Goal: Information Seeking & Learning: Learn about a topic

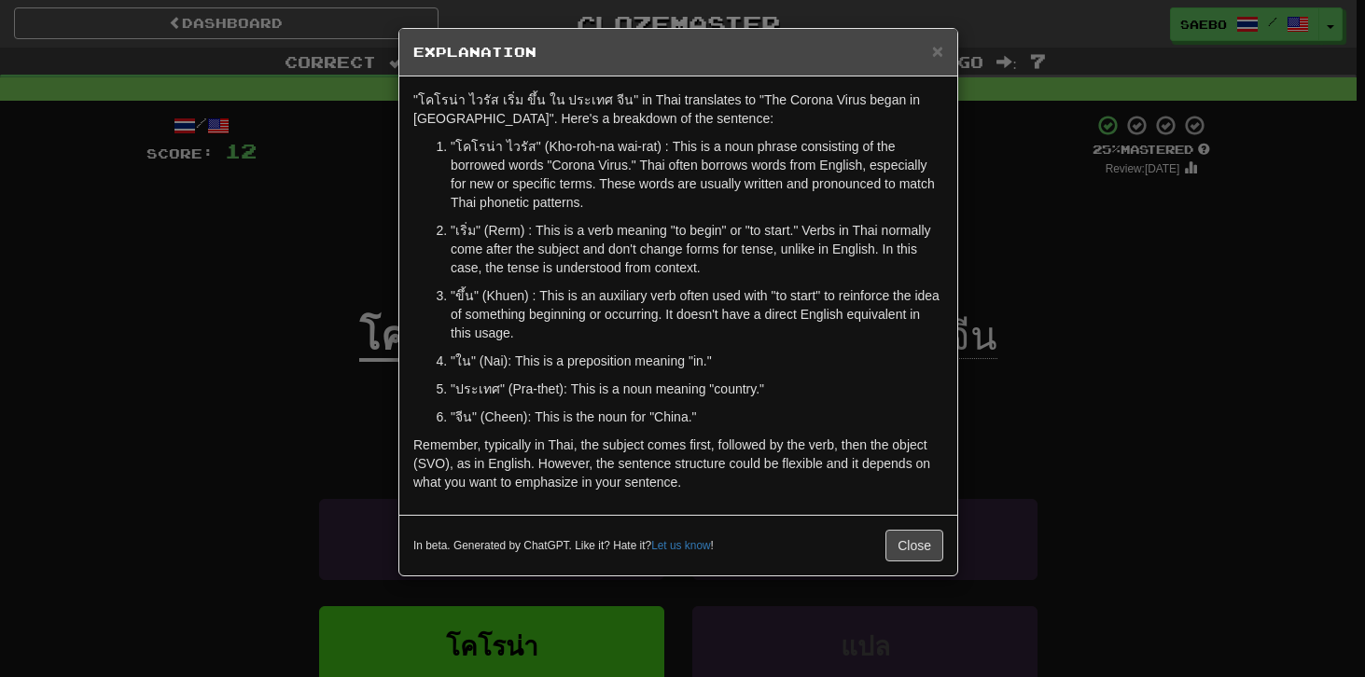
scroll to position [106, 0]
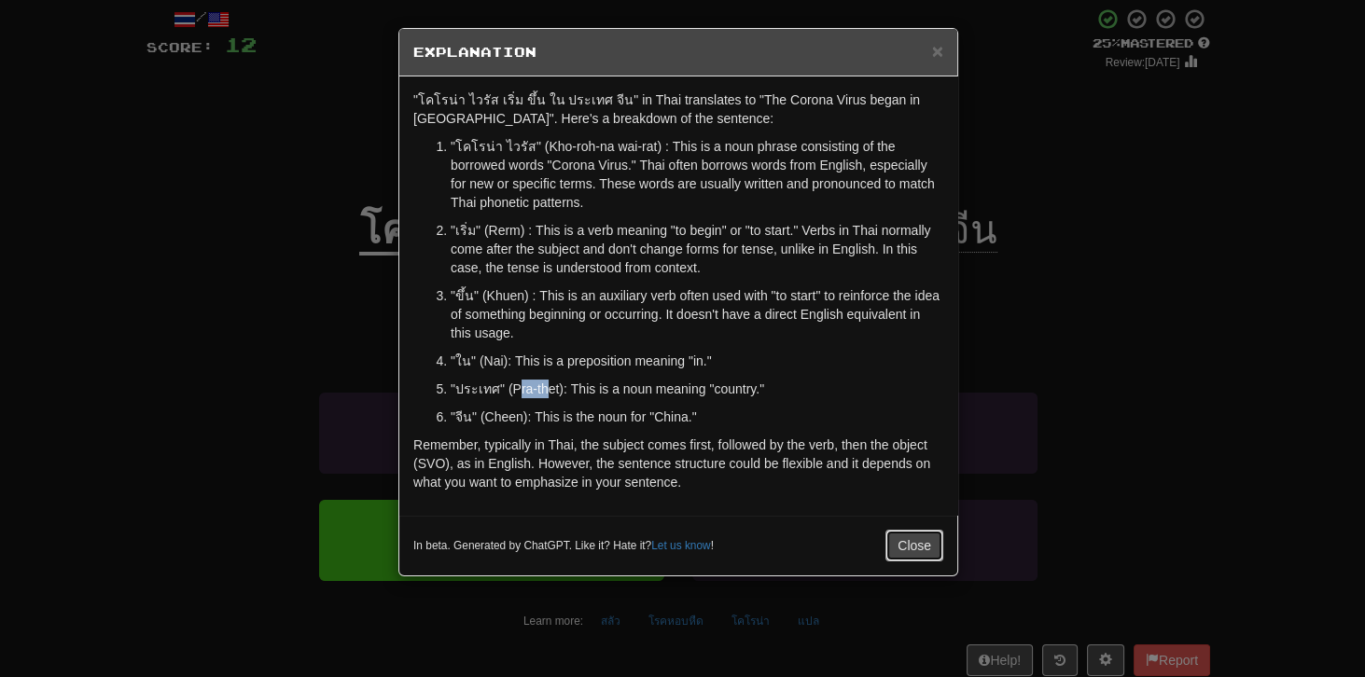
click at [914, 543] on button "Close" at bounding box center [914, 546] width 58 height 32
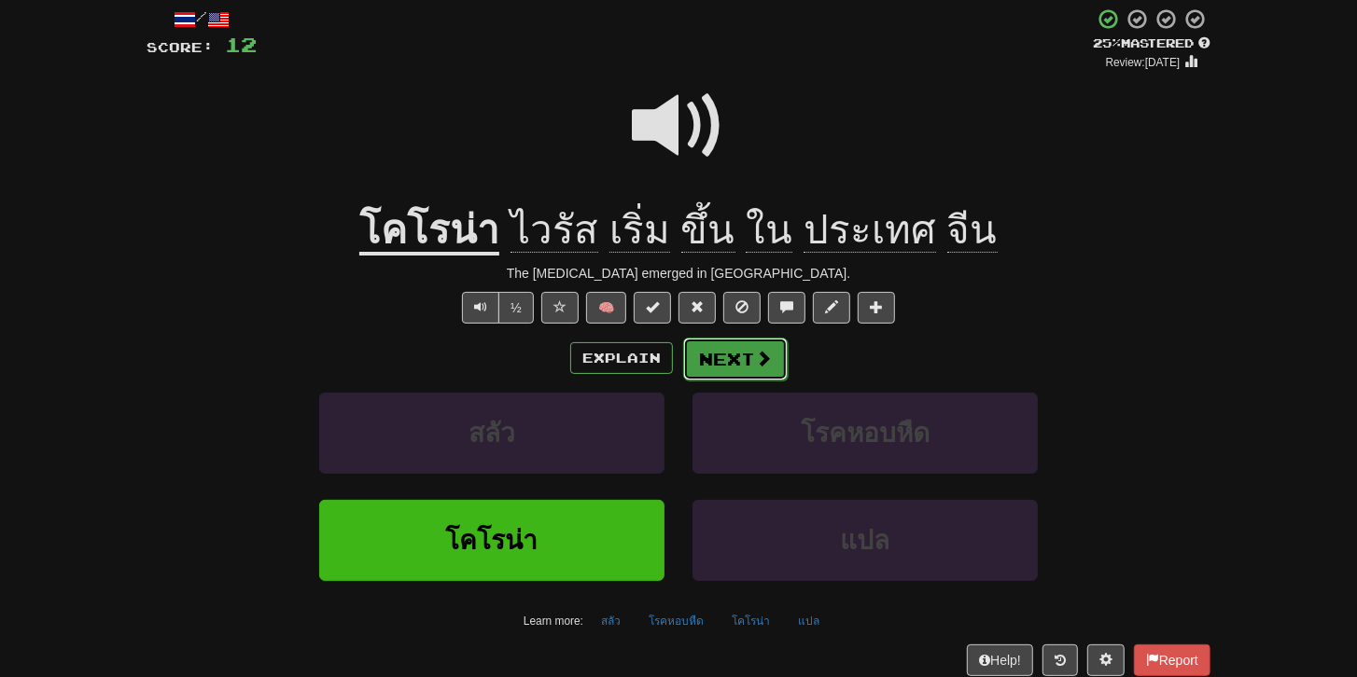
click at [741, 364] on button "Next" at bounding box center [735, 359] width 105 height 43
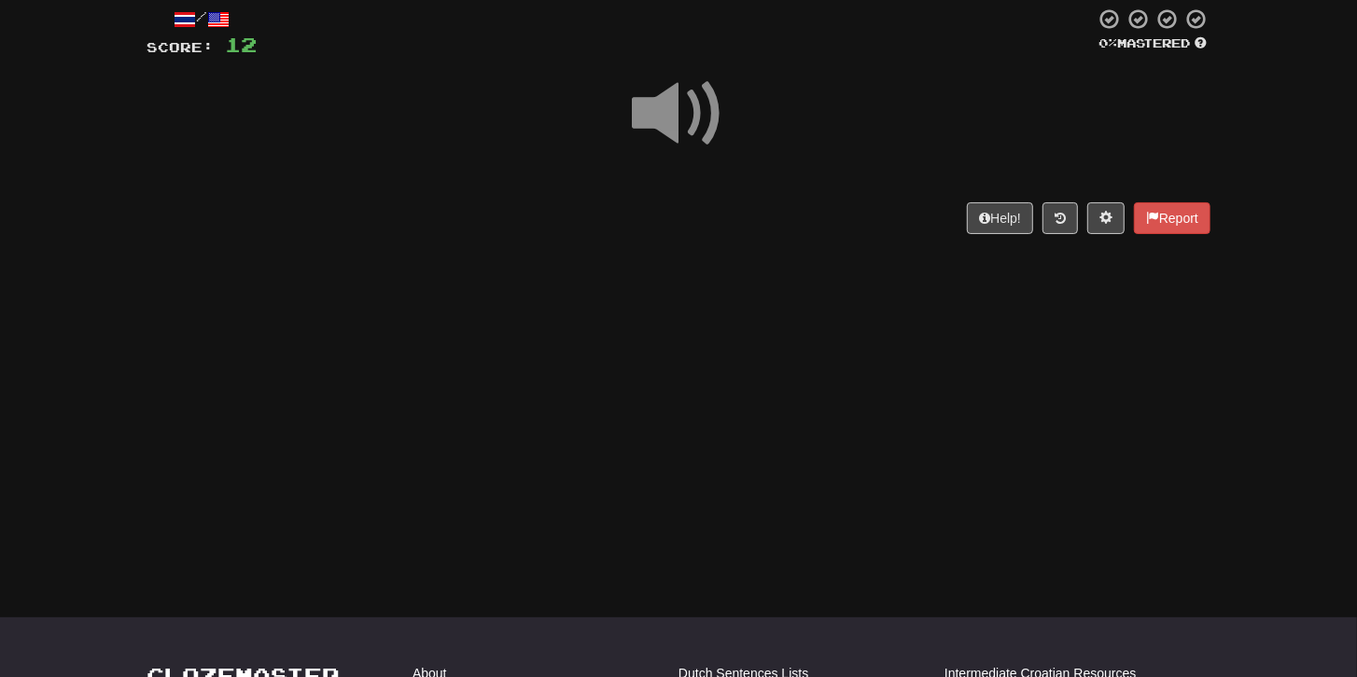
click at [681, 123] on span at bounding box center [678, 113] width 93 height 93
click at [683, 122] on span at bounding box center [678, 113] width 93 height 93
click at [702, 121] on span at bounding box center [678, 113] width 93 height 93
click at [642, 184] on div at bounding box center [678, 126] width 1064 height 133
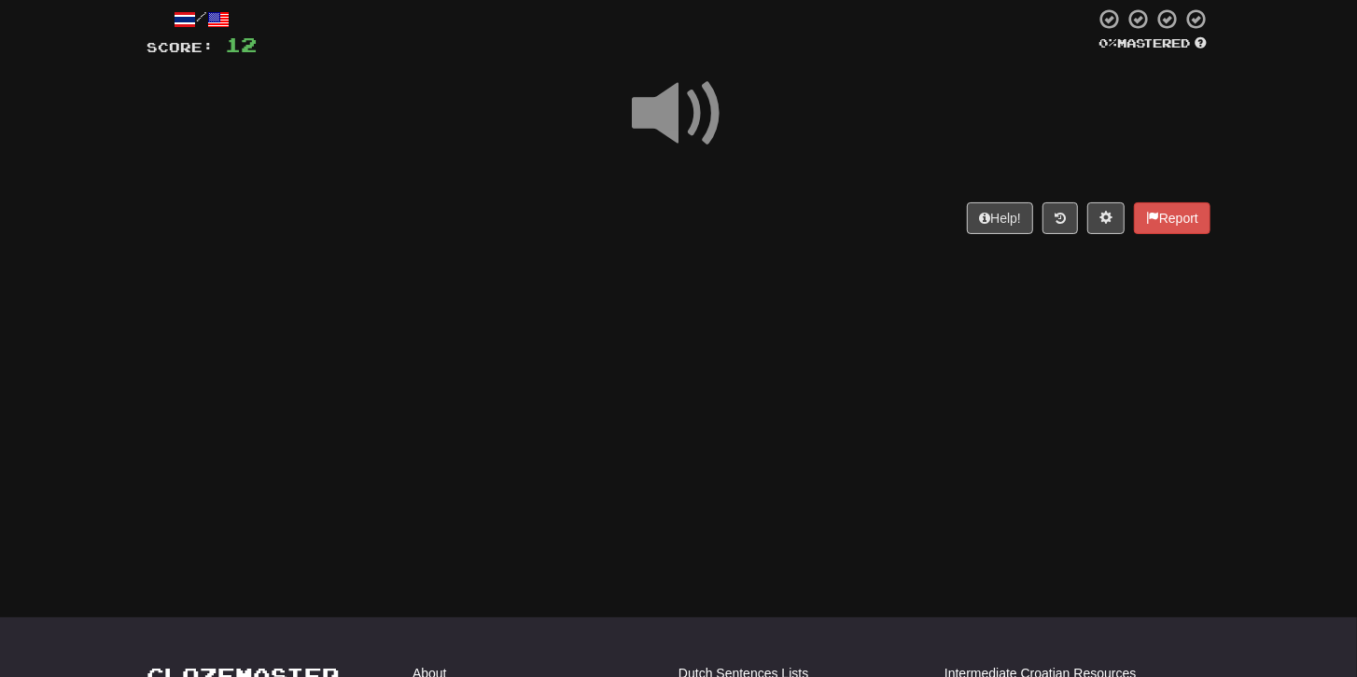
click at [650, 127] on span at bounding box center [678, 113] width 93 height 93
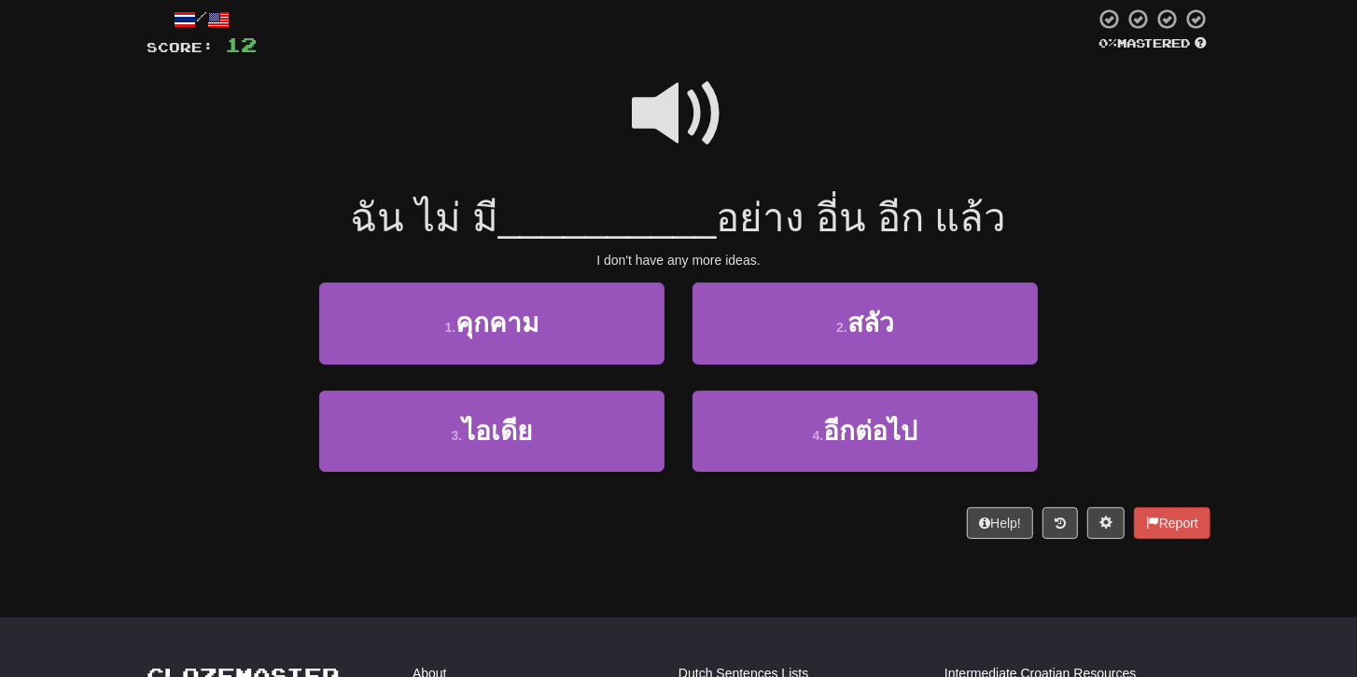
click at [659, 115] on span at bounding box center [678, 113] width 93 height 93
click at [668, 113] on span at bounding box center [678, 113] width 93 height 93
click at [661, 124] on span at bounding box center [678, 113] width 93 height 93
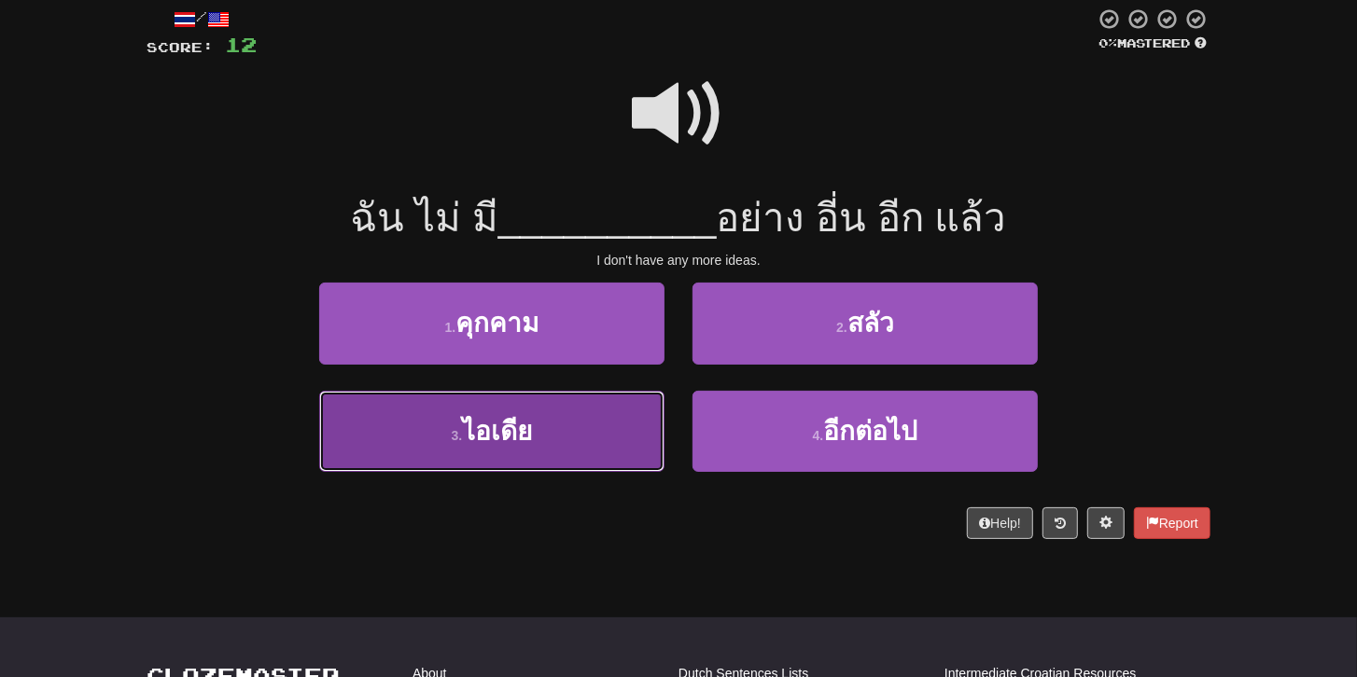
click at [504, 435] on span "ไอเดีย" at bounding box center [497, 431] width 70 height 29
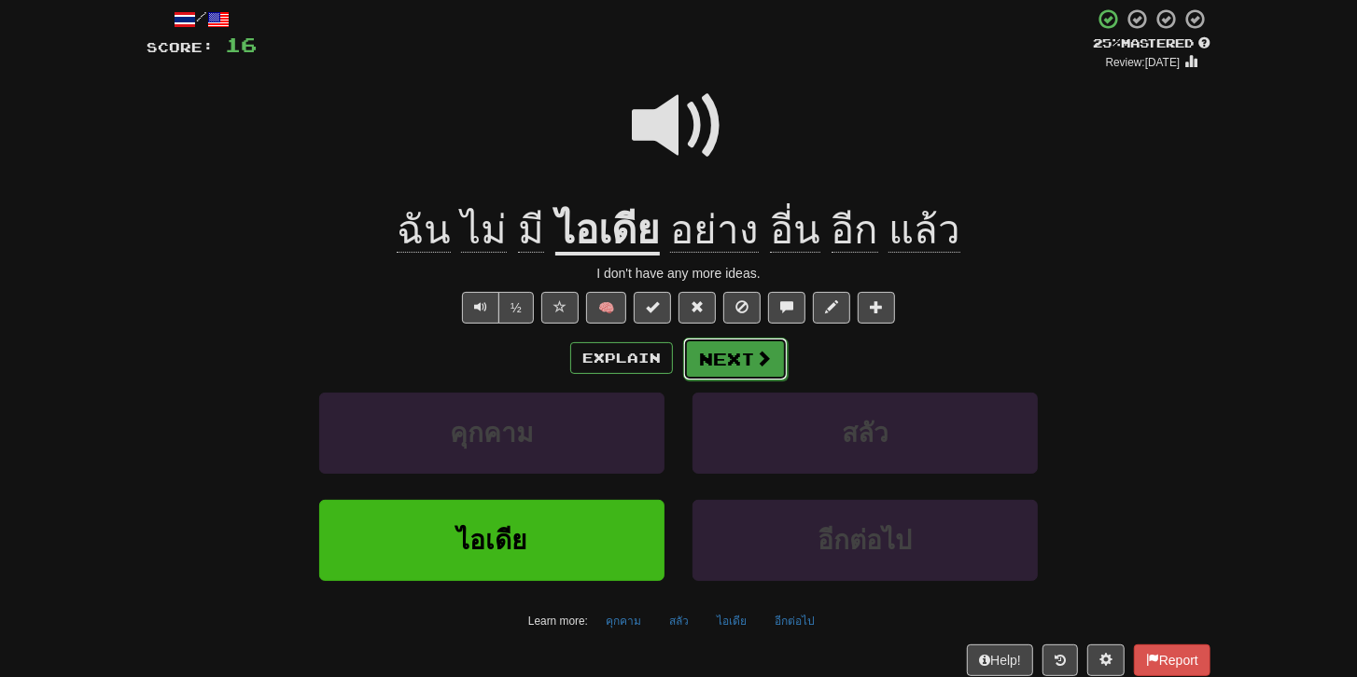
click at [717, 354] on button "Next" at bounding box center [735, 359] width 105 height 43
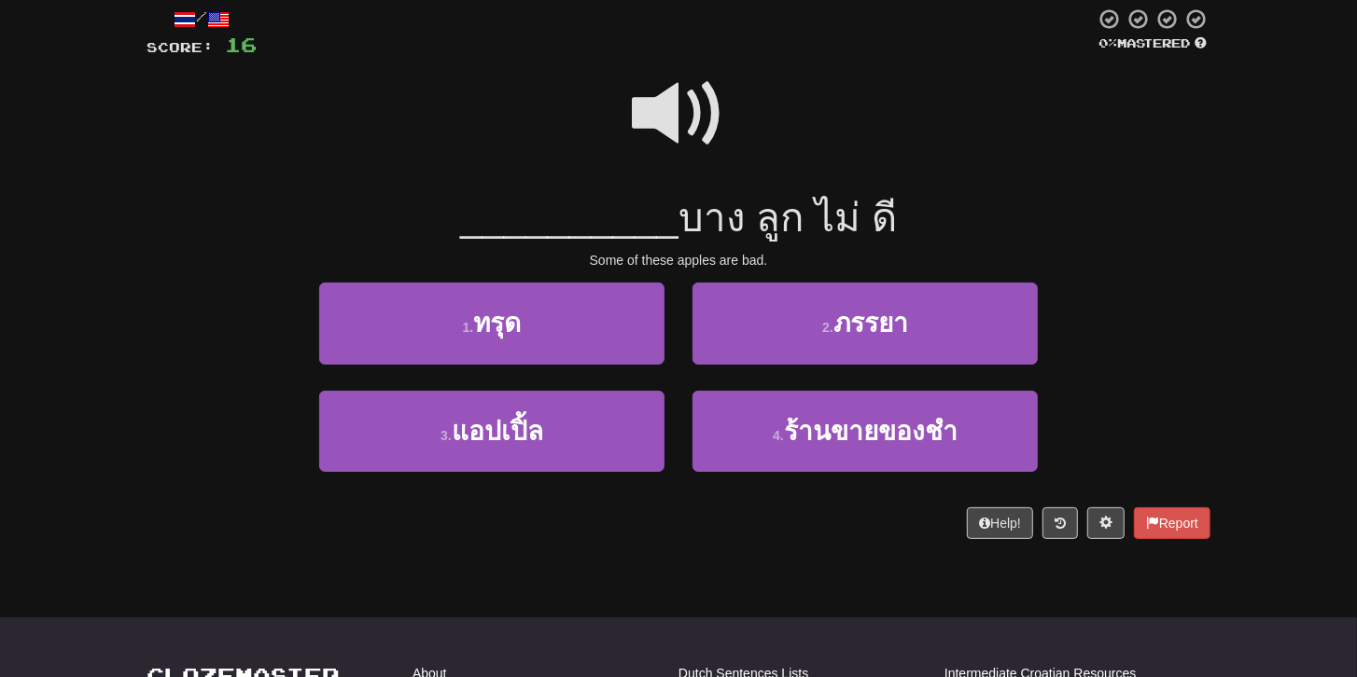
click at [672, 116] on span at bounding box center [678, 113] width 93 height 93
click at [681, 109] on span at bounding box center [678, 113] width 93 height 93
click at [680, 97] on span at bounding box center [678, 113] width 93 height 93
click at [690, 116] on span at bounding box center [678, 113] width 93 height 93
click at [688, 124] on span at bounding box center [678, 113] width 93 height 93
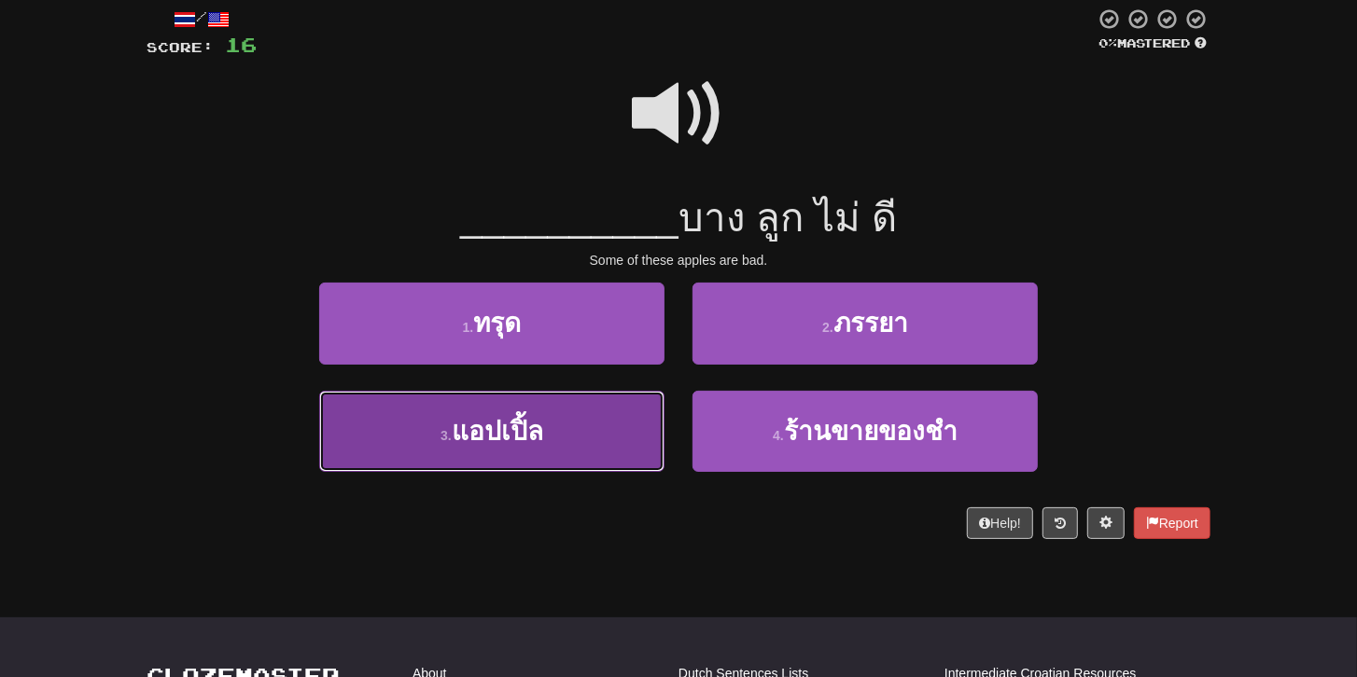
click at [486, 433] on span "แอปเปิ้ล" at bounding box center [497, 431] width 91 height 29
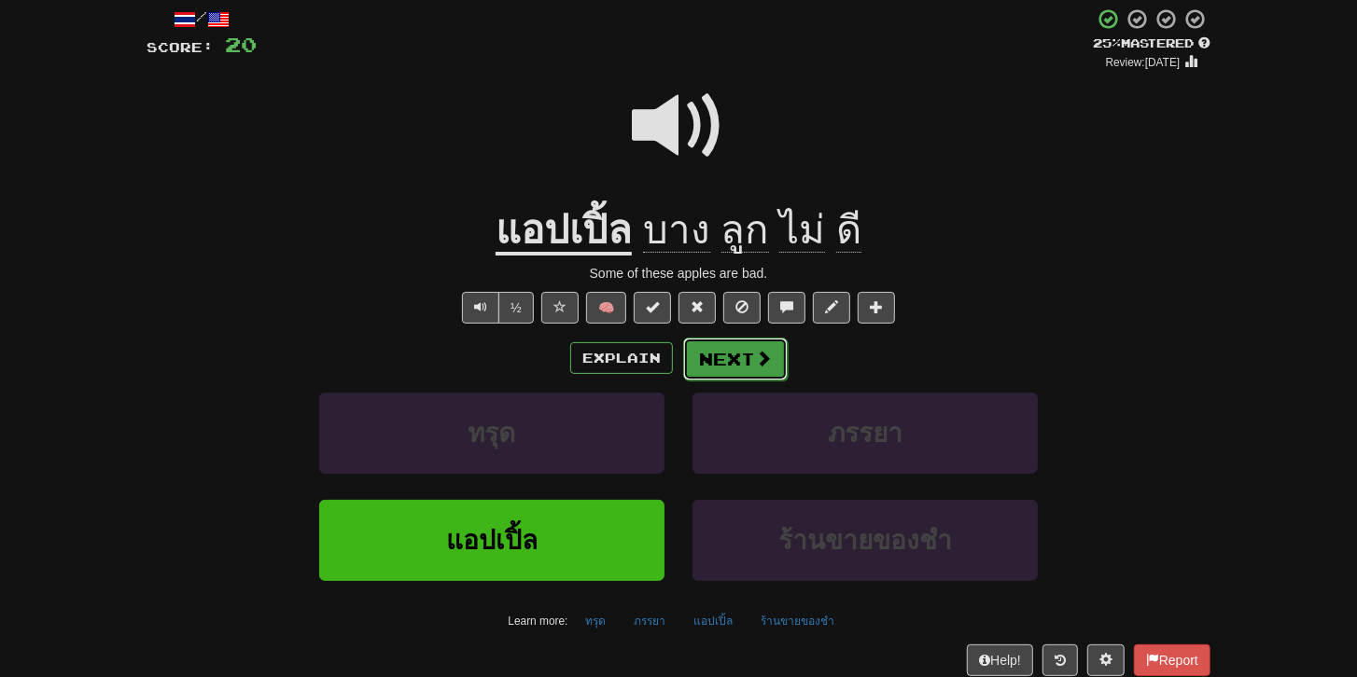
click at [713, 354] on button "Next" at bounding box center [735, 359] width 105 height 43
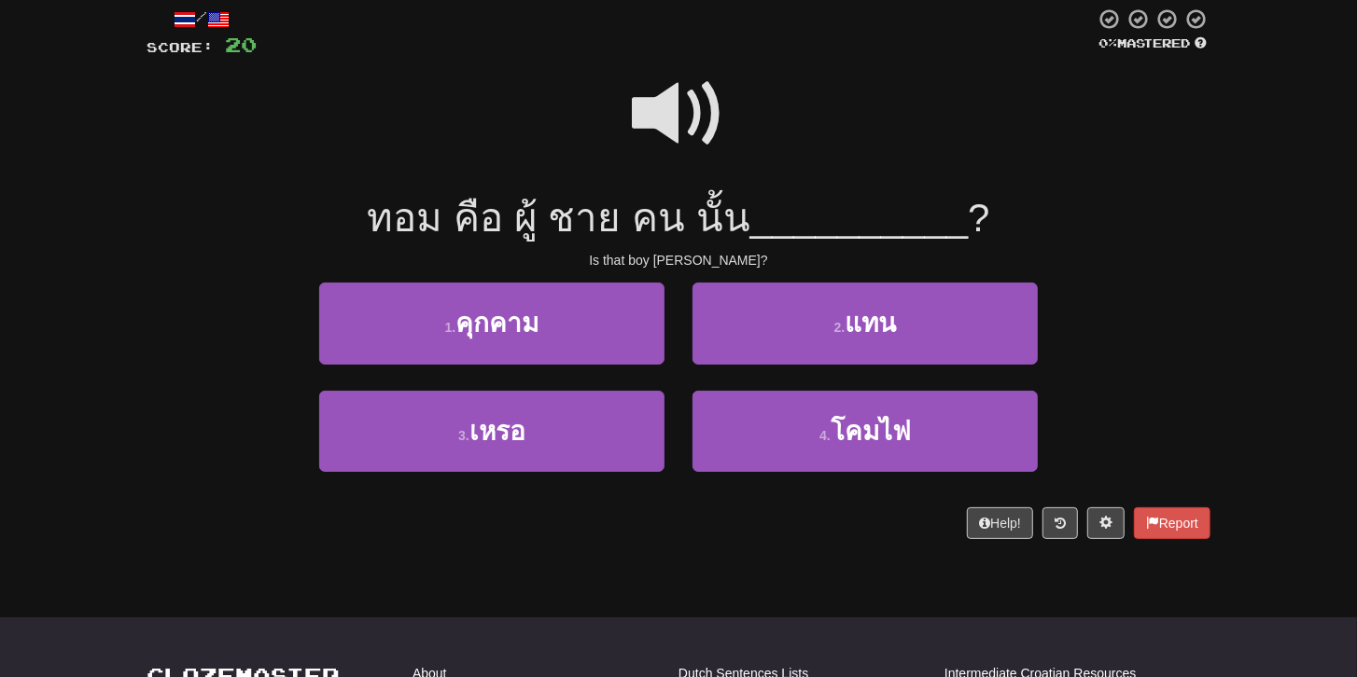
click at [663, 105] on span at bounding box center [678, 113] width 93 height 93
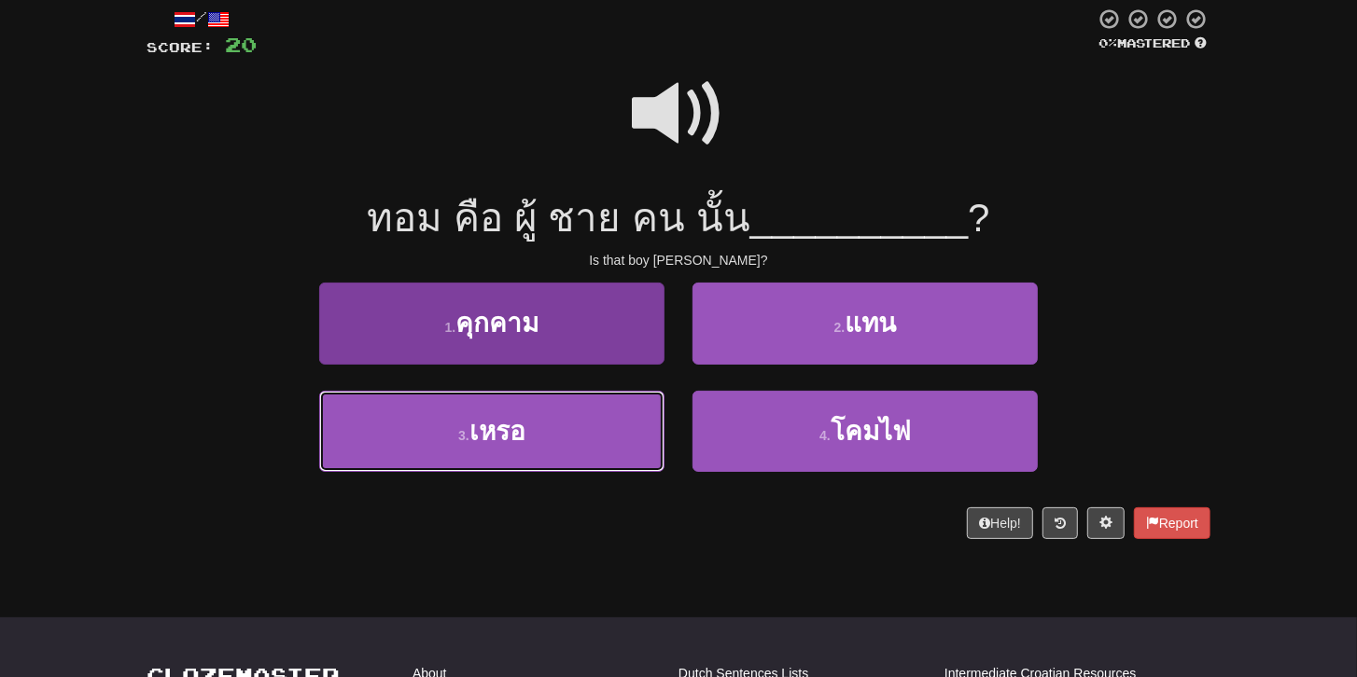
click at [580, 415] on button "3 . เหรอ" at bounding box center [491, 431] width 345 height 81
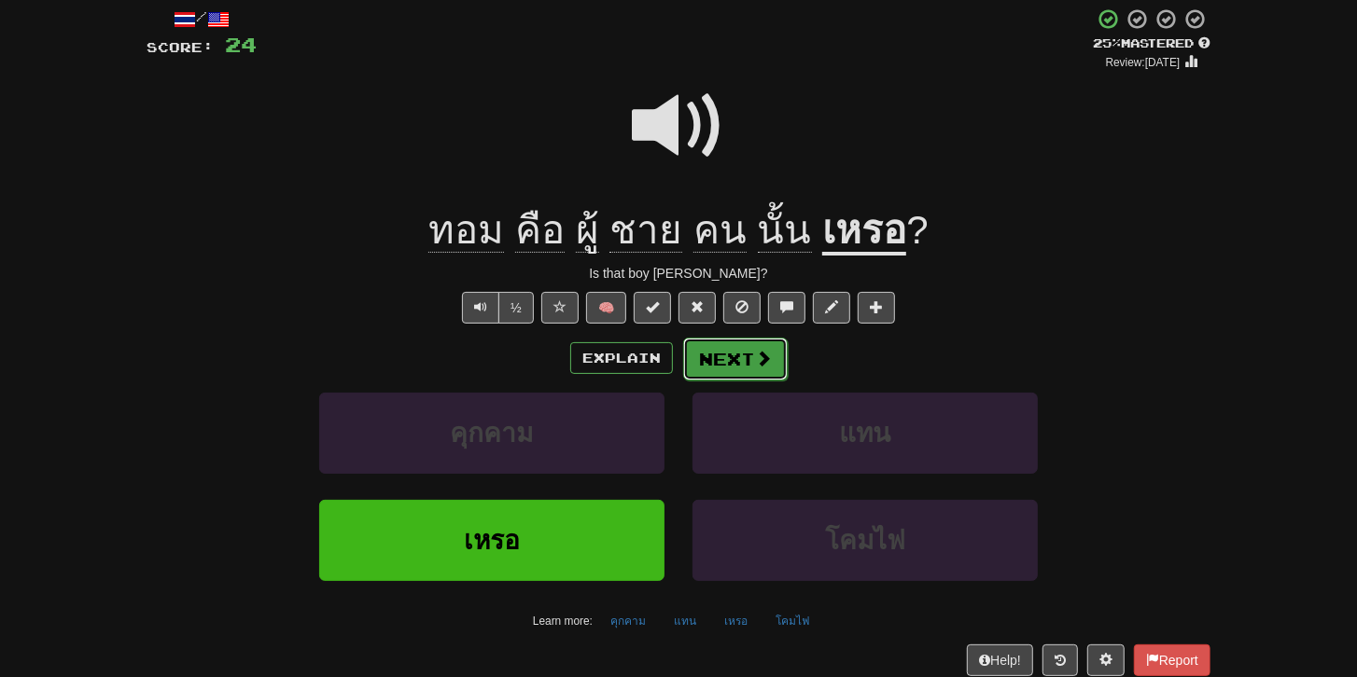
click at [737, 351] on button "Next" at bounding box center [735, 359] width 105 height 43
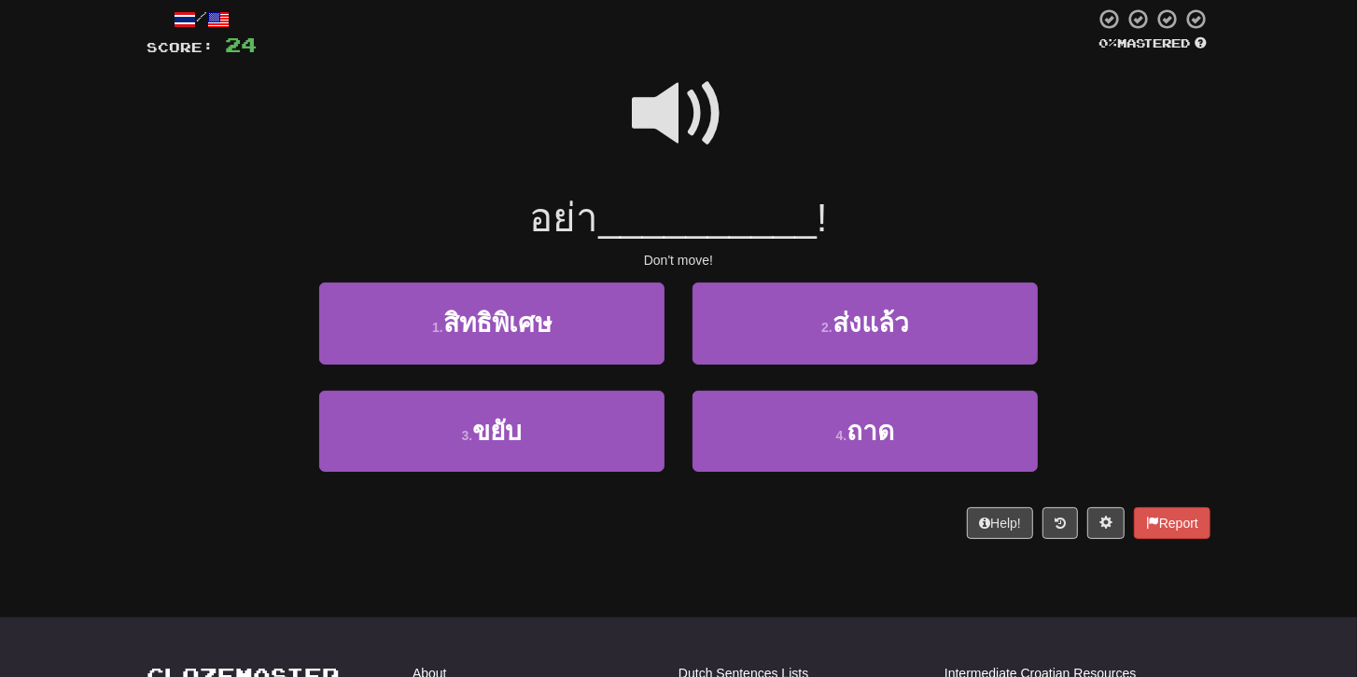
click at [679, 112] on span at bounding box center [678, 113] width 93 height 93
click at [679, 113] on span at bounding box center [678, 113] width 93 height 93
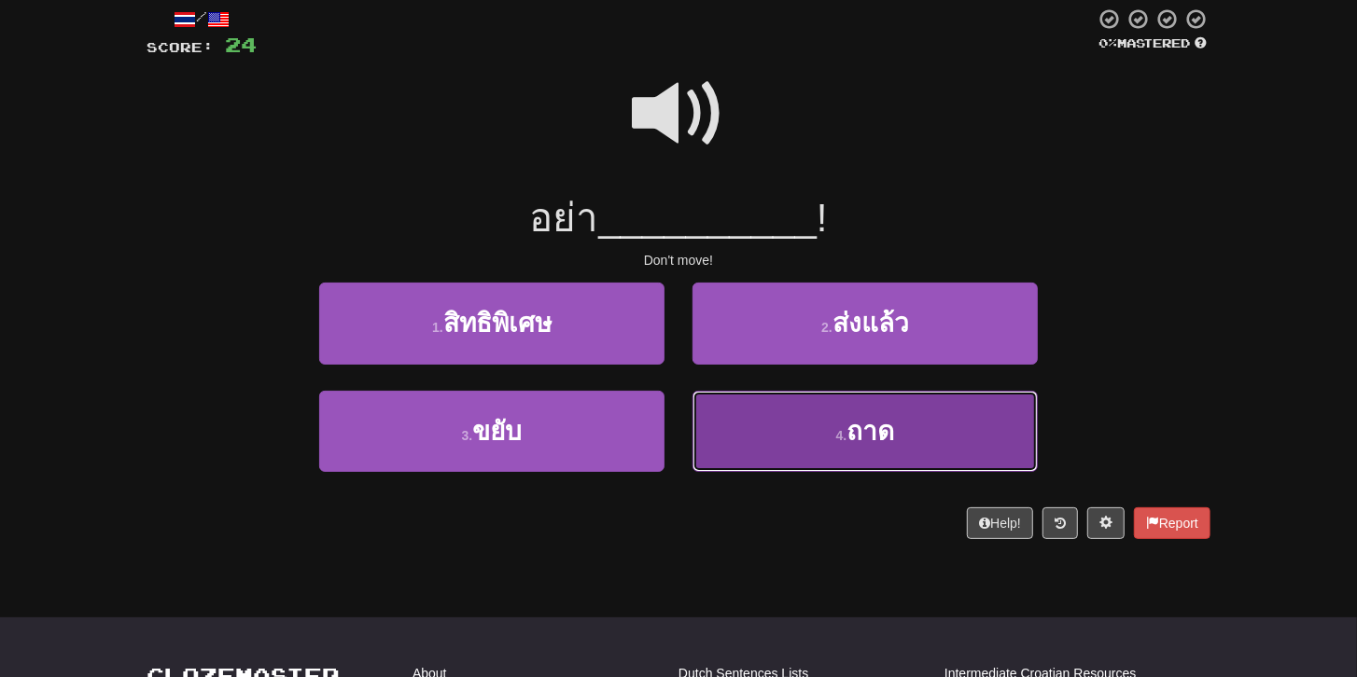
click at [871, 438] on span "ถาด" at bounding box center [870, 431] width 48 height 29
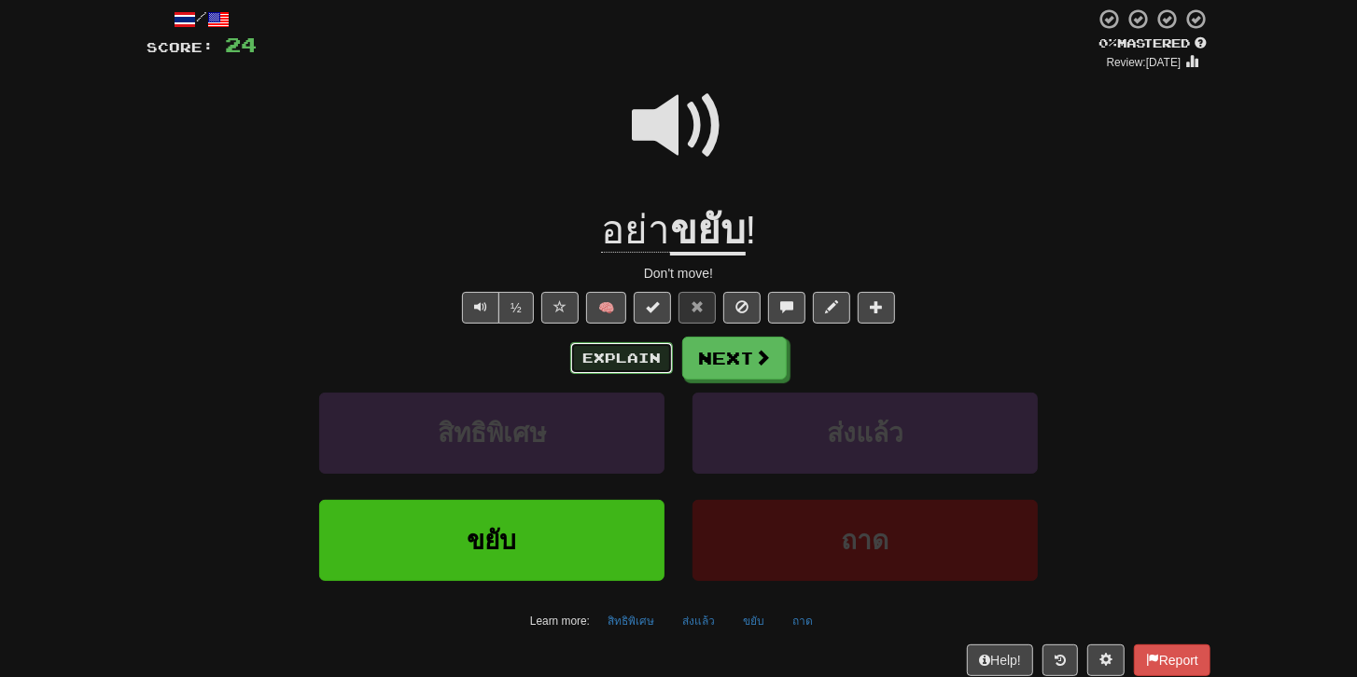
click at [659, 355] on button "Explain" at bounding box center [621, 358] width 103 height 32
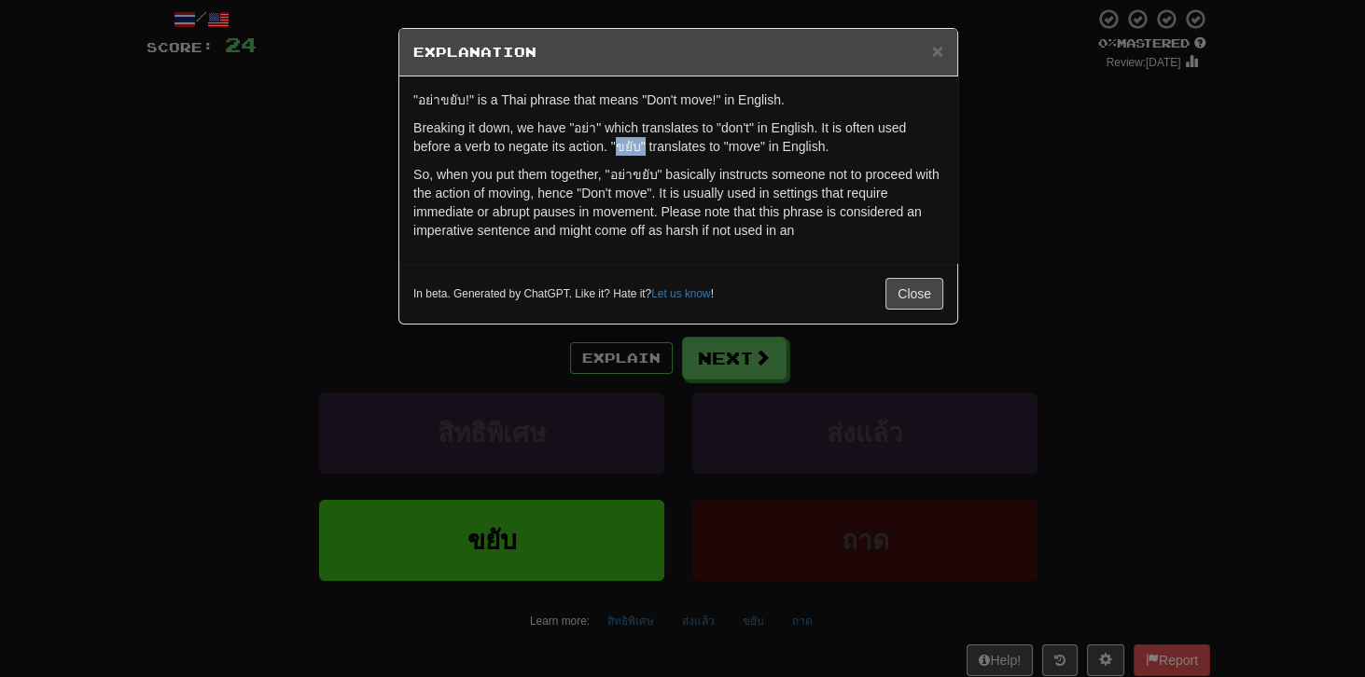
drag, startPoint x: 618, startPoint y: 147, endPoint x: 643, endPoint y: 148, distance: 25.2
click at [643, 148] on p "Breaking it down, we have "อย่า" which translates to "don't" in English. It is …" at bounding box center [678, 136] width 530 height 37
drag, startPoint x: 576, startPoint y: 126, endPoint x: 597, endPoint y: 128, distance: 21.5
click at [597, 128] on p "Breaking it down, we have "อย่า" which translates to "don't" in English. It is …" at bounding box center [678, 136] width 530 height 37
drag, startPoint x: 617, startPoint y: 146, endPoint x: 642, endPoint y: 147, distance: 25.2
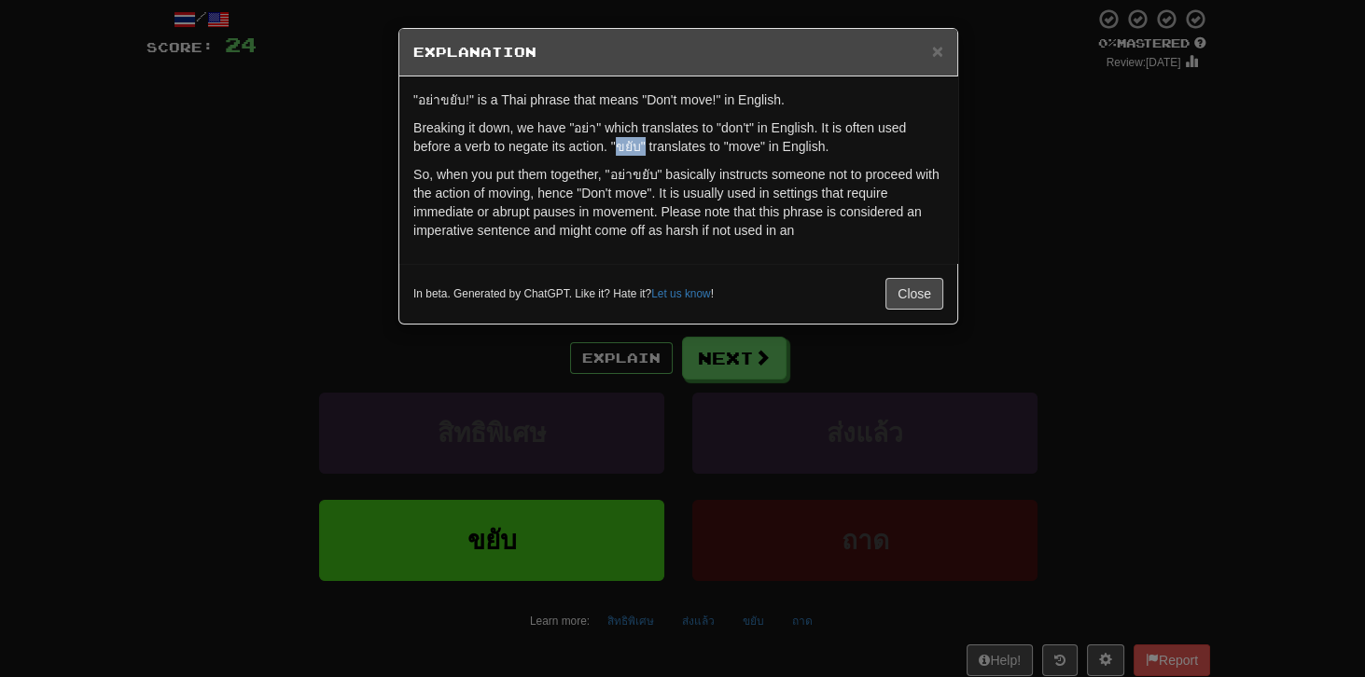
click at [642, 147] on p "Breaking it down, we have "อย่า" which translates to "don't" in English. It is …" at bounding box center [678, 136] width 530 height 37
click at [627, 146] on p "Breaking it down, we have "อย่า" which translates to "don't" in English. It is …" at bounding box center [678, 136] width 530 height 37
click at [911, 286] on button "Close" at bounding box center [914, 294] width 58 height 32
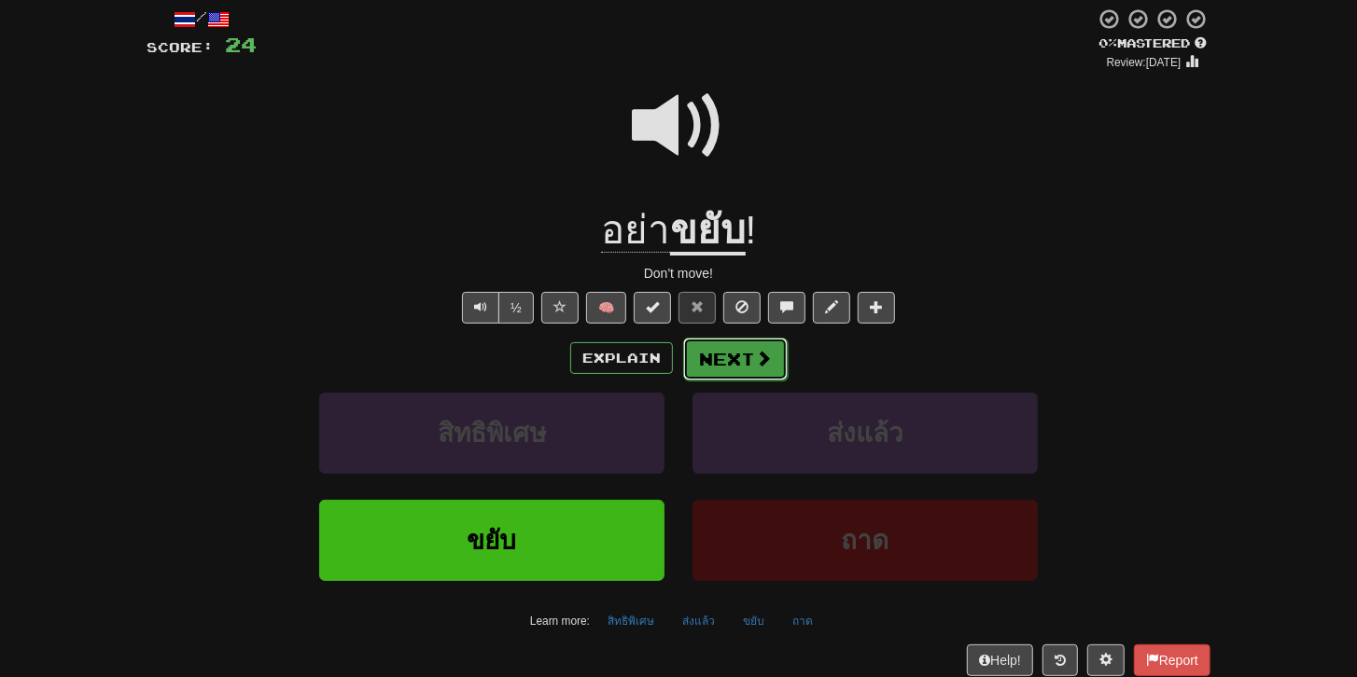
click at [745, 353] on button "Next" at bounding box center [735, 359] width 105 height 43
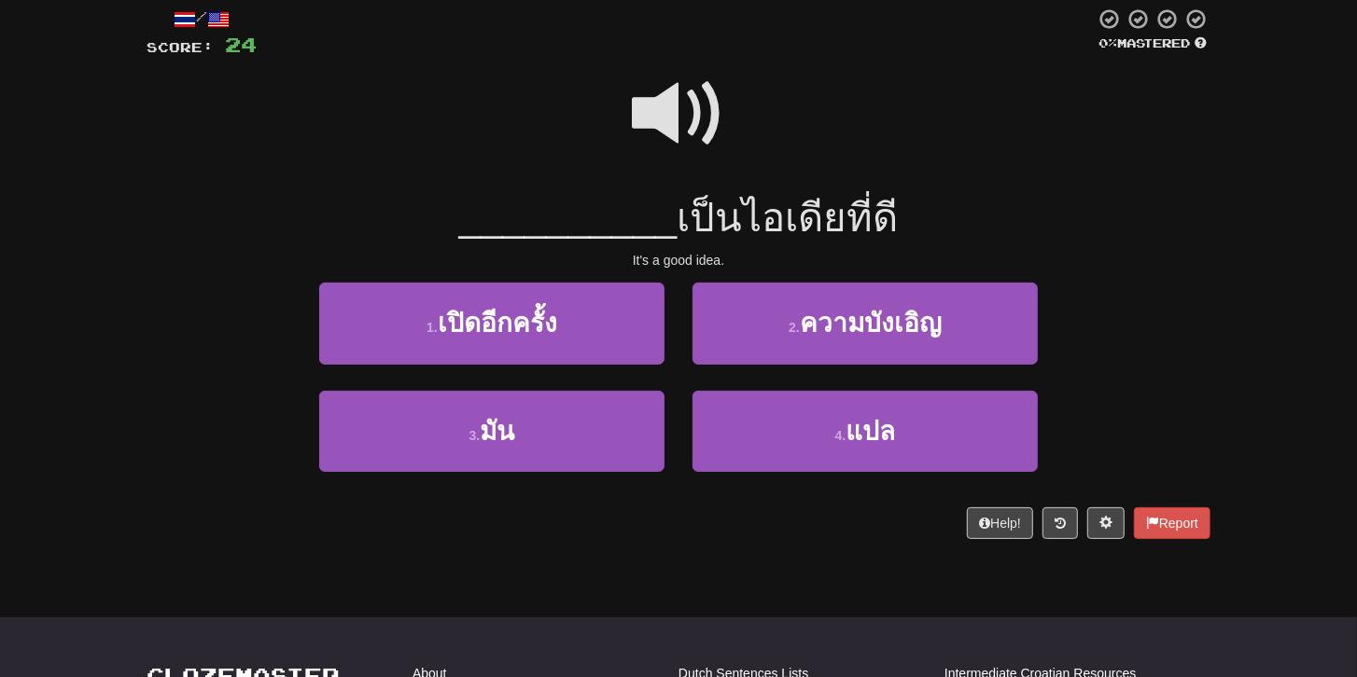
click at [685, 130] on span at bounding box center [678, 113] width 93 height 93
click at [675, 118] on span at bounding box center [678, 113] width 93 height 93
click at [674, 112] on span at bounding box center [678, 113] width 93 height 93
click at [674, 110] on span at bounding box center [678, 113] width 93 height 93
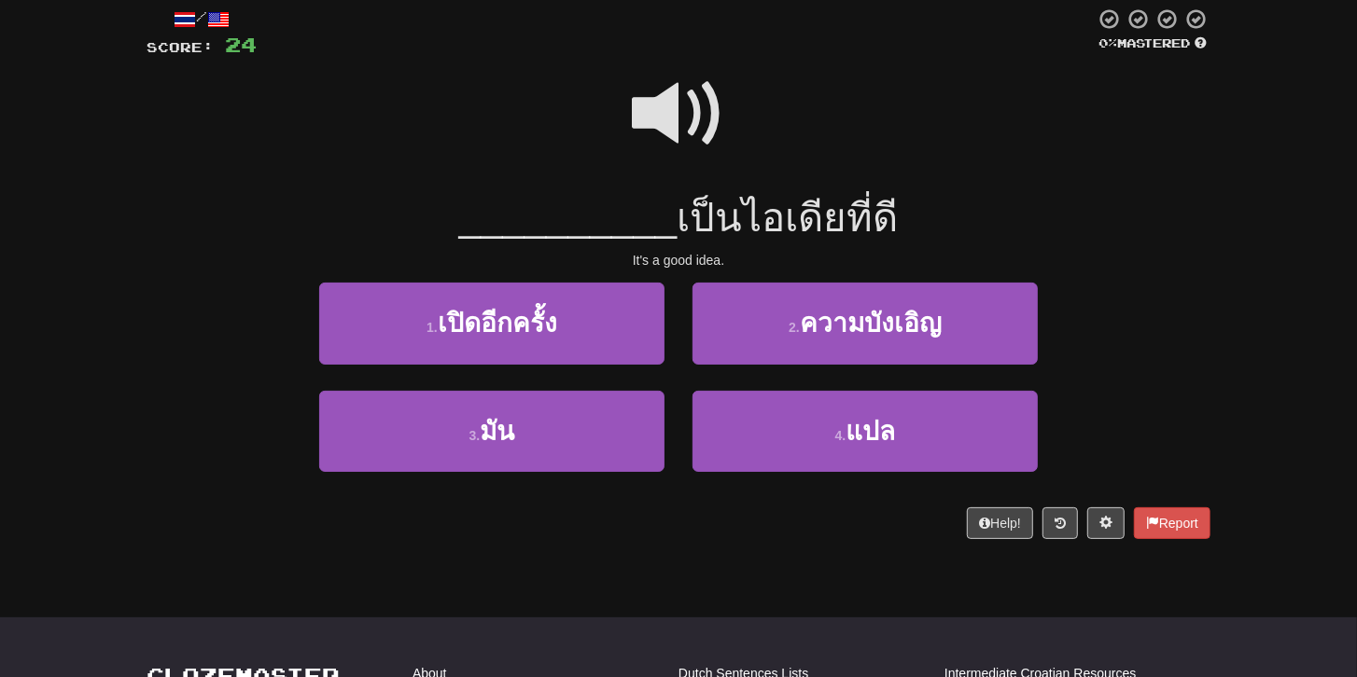
click at [659, 135] on span at bounding box center [678, 113] width 93 height 93
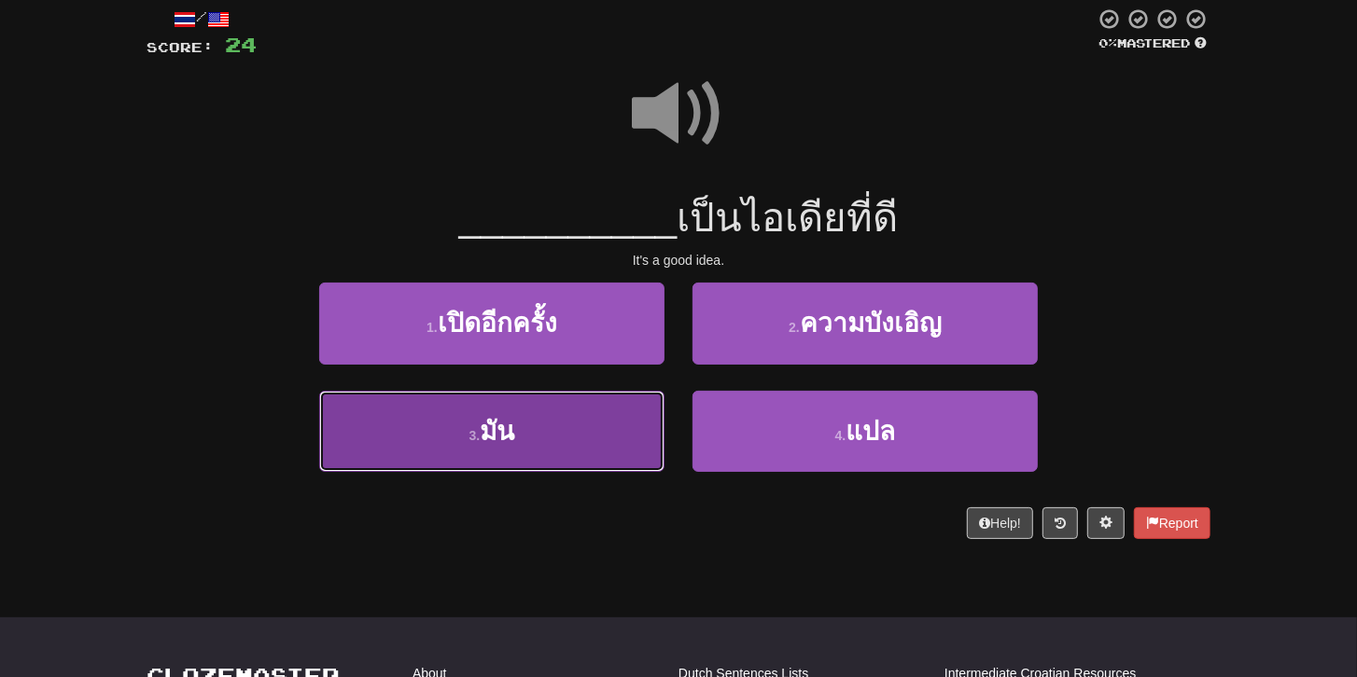
click at [533, 434] on button "3 . มัน" at bounding box center [491, 431] width 345 height 81
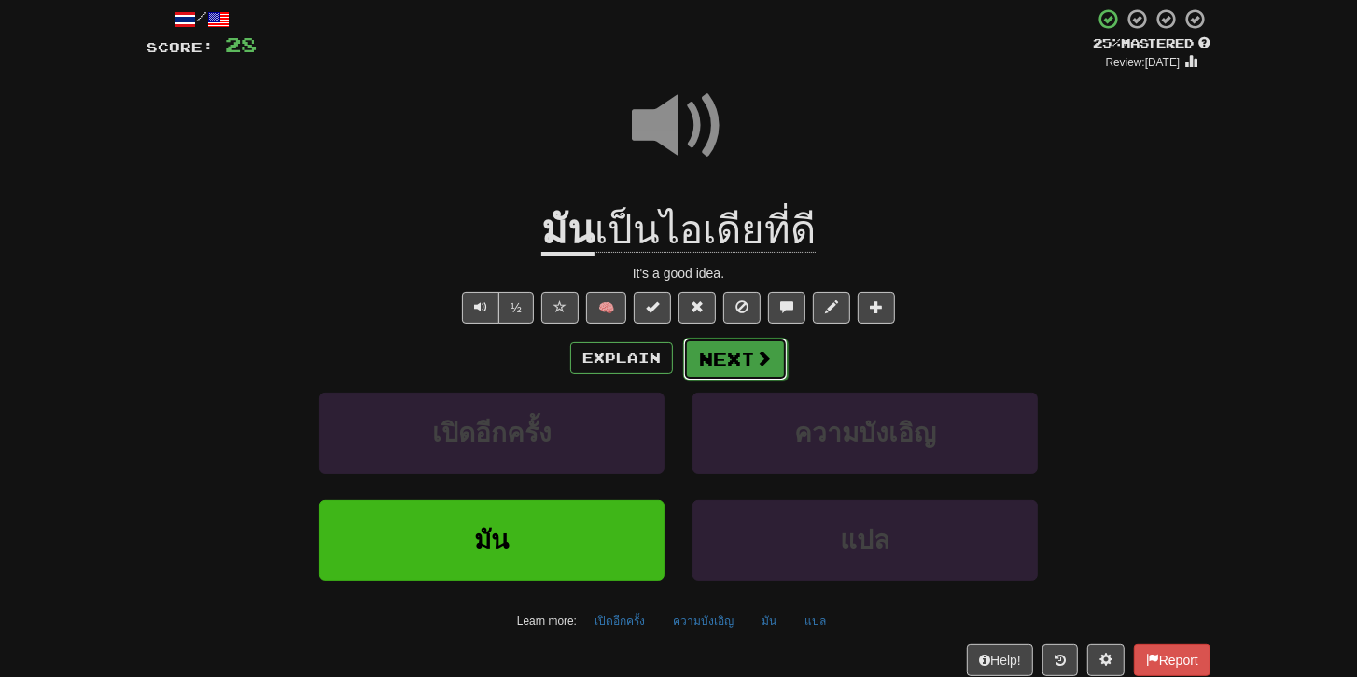
click at [702, 351] on button "Next" at bounding box center [735, 359] width 105 height 43
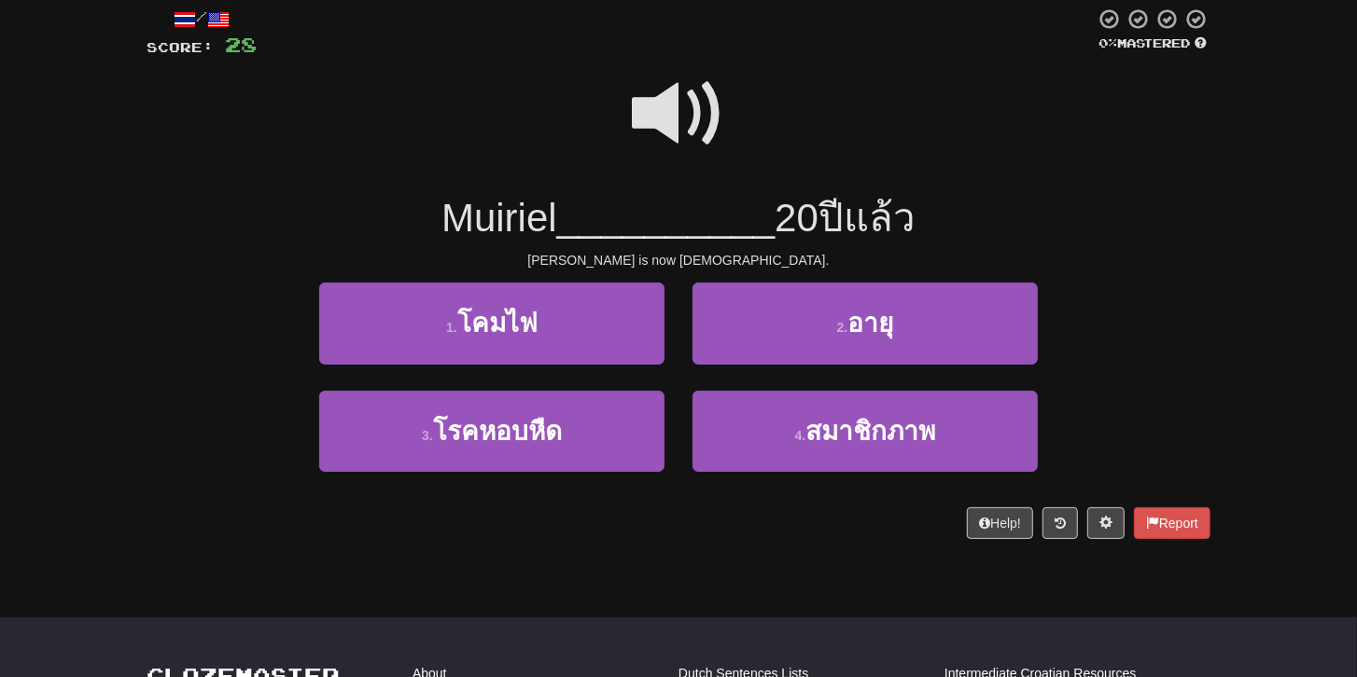
click at [668, 126] on span at bounding box center [678, 113] width 93 height 93
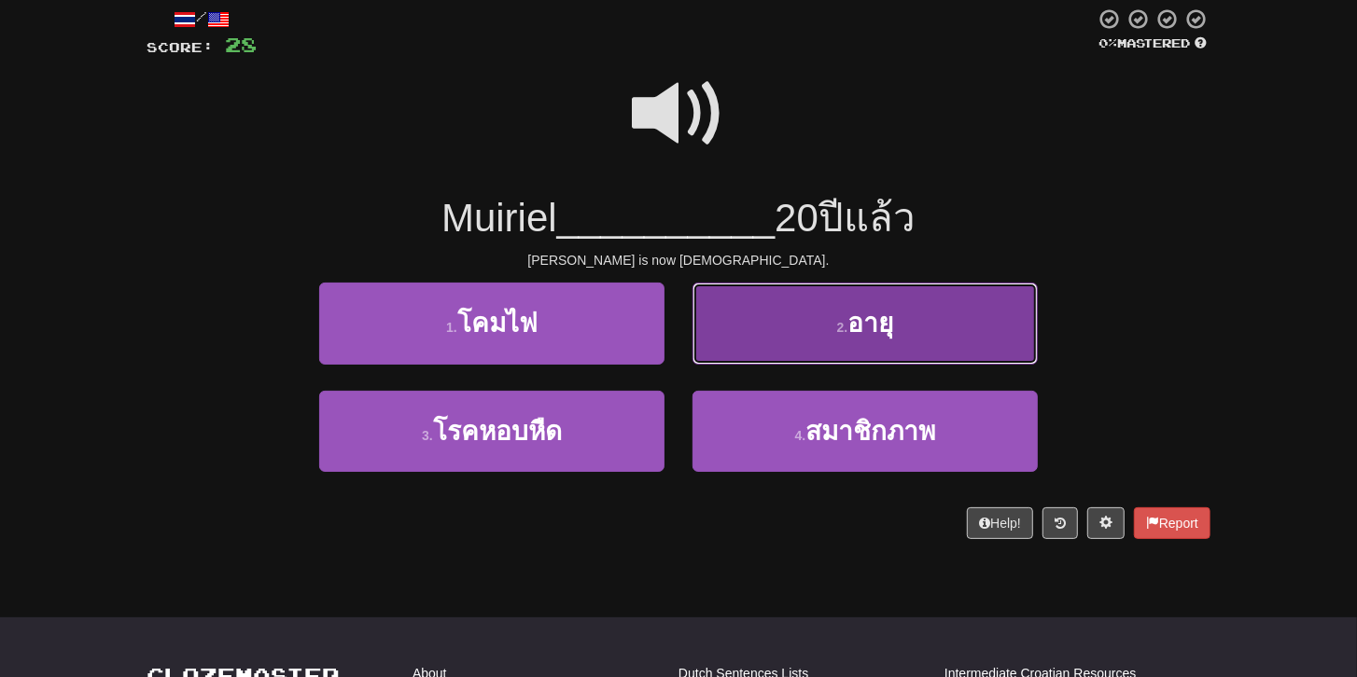
click at [821, 328] on button "2 . อายุ" at bounding box center [864, 323] width 345 height 81
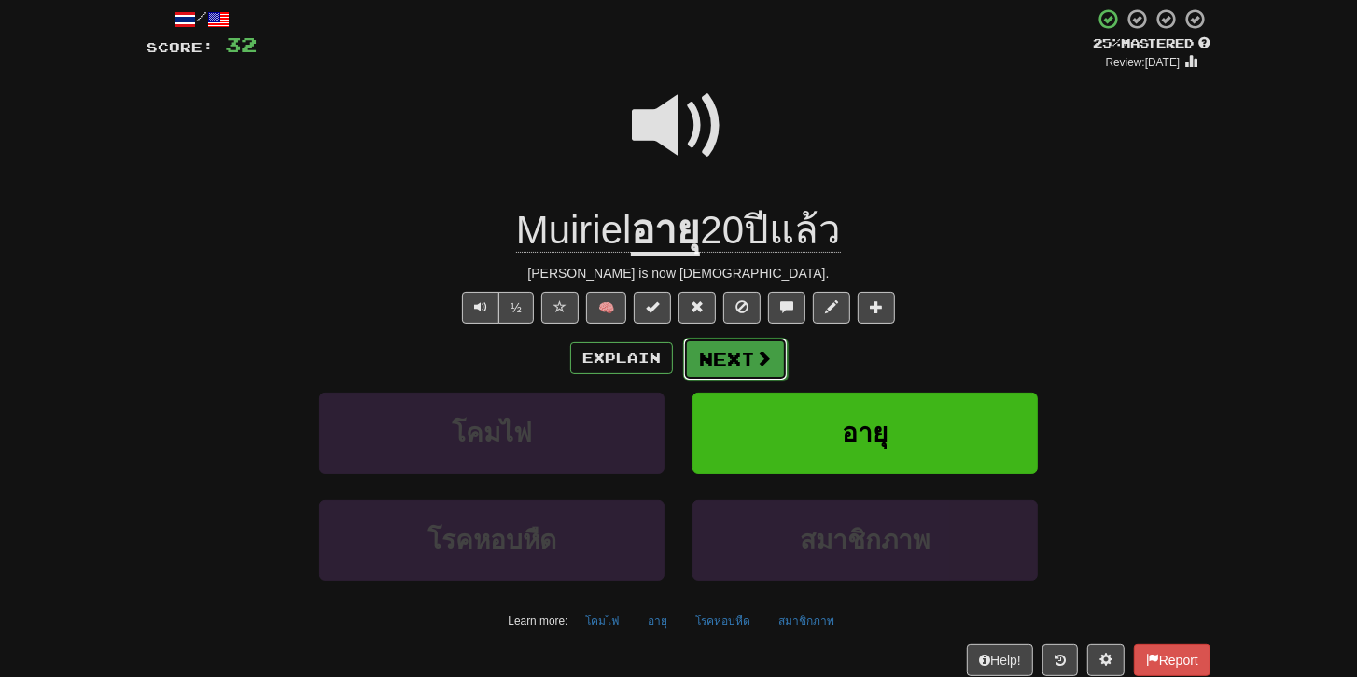
click at [743, 361] on button "Next" at bounding box center [735, 359] width 105 height 43
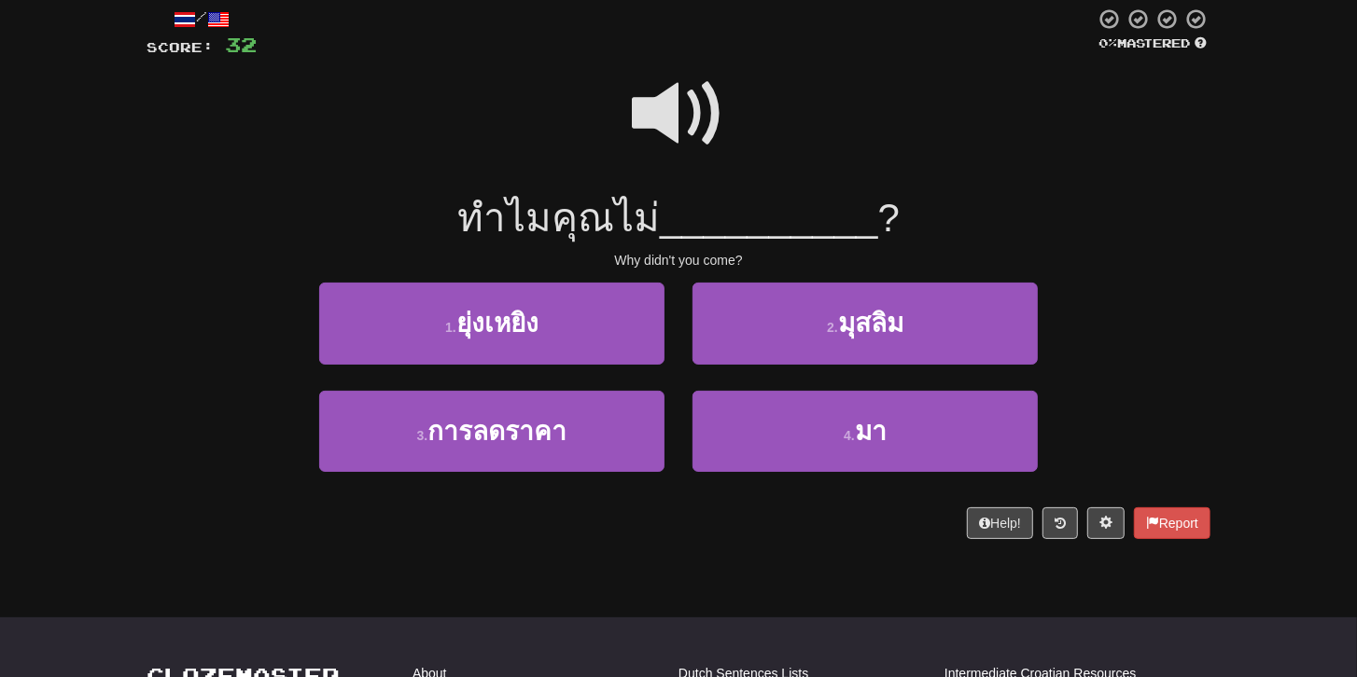
click at [697, 113] on span at bounding box center [678, 113] width 93 height 93
click at [696, 116] on span at bounding box center [678, 113] width 93 height 93
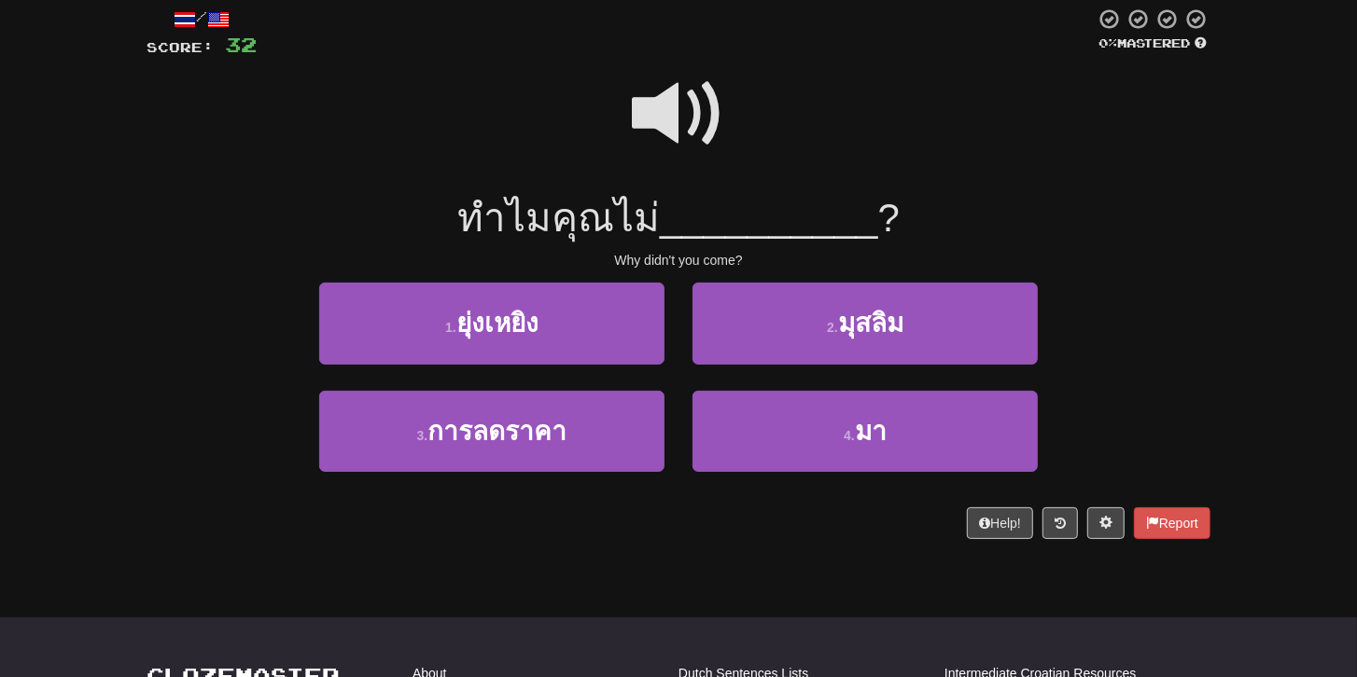
click at [696, 116] on span at bounding box center [678, 113] width 93 height 93
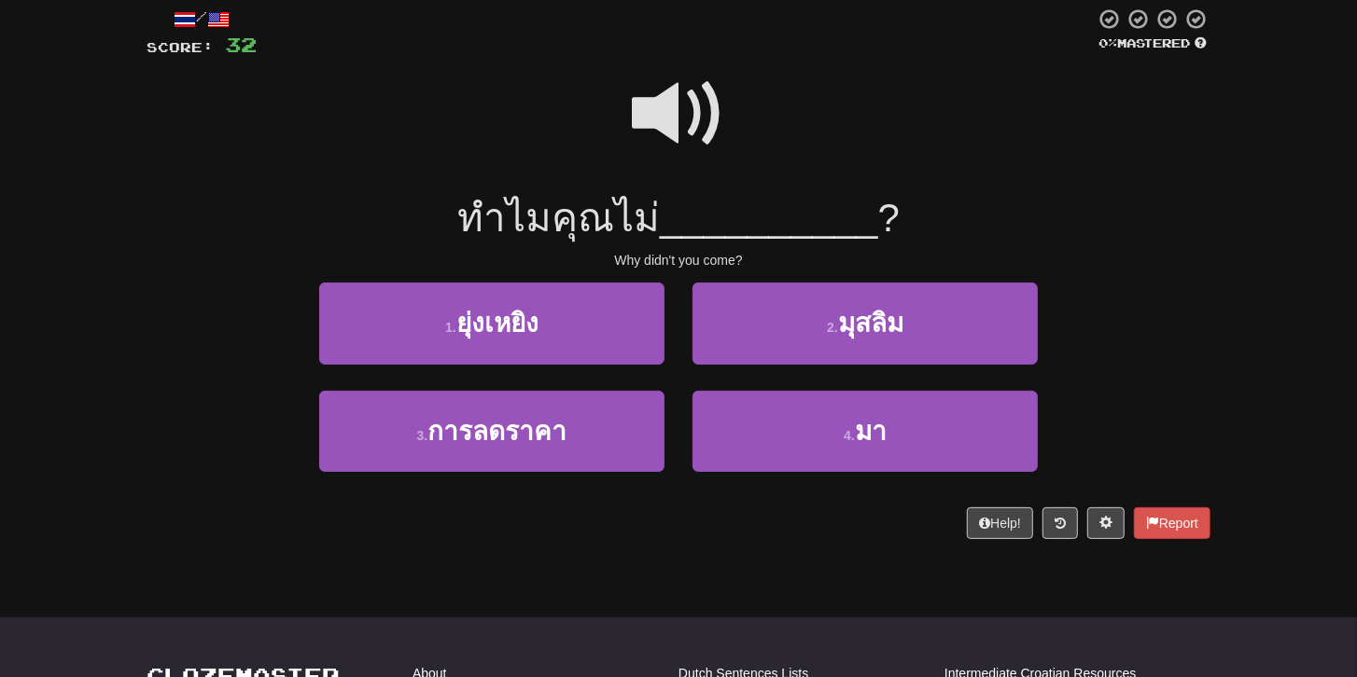
click at [696, 116] on span at bounding box center [678, 113] width 93 height 93
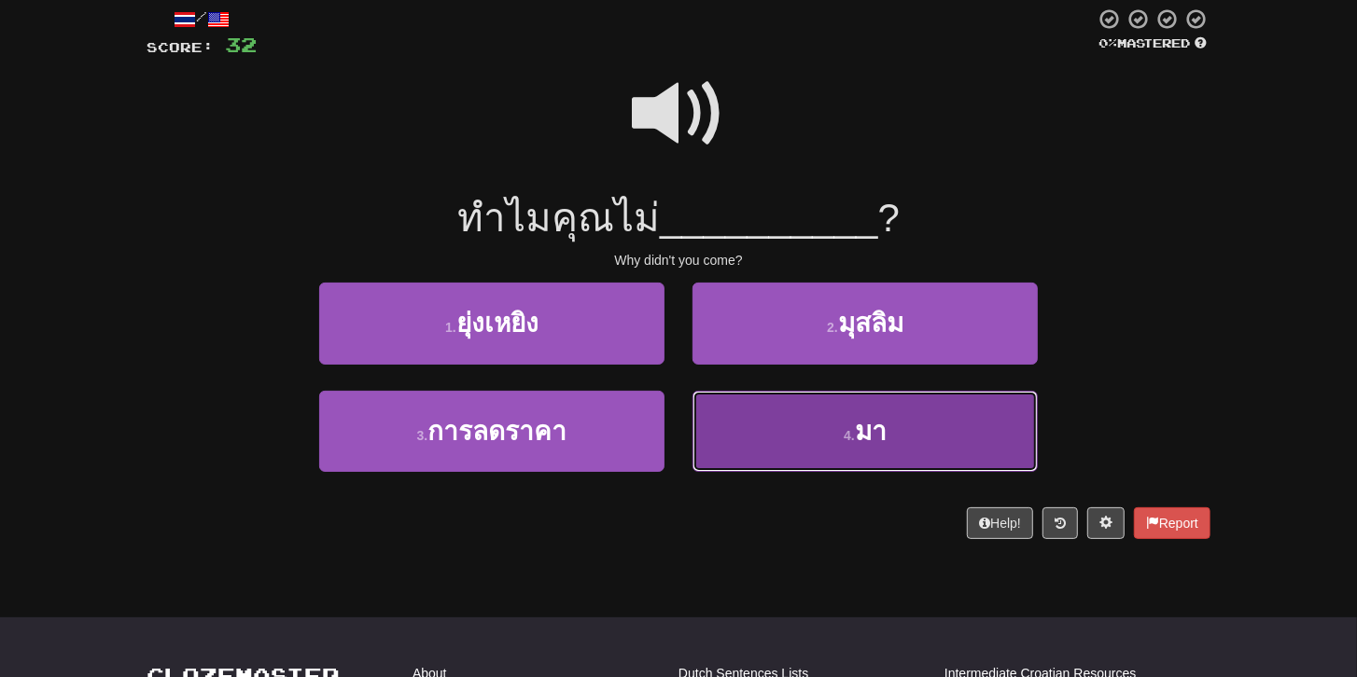
click at [859, 433] on span "มา" at bounding box center [871, 431] width 32 height 29
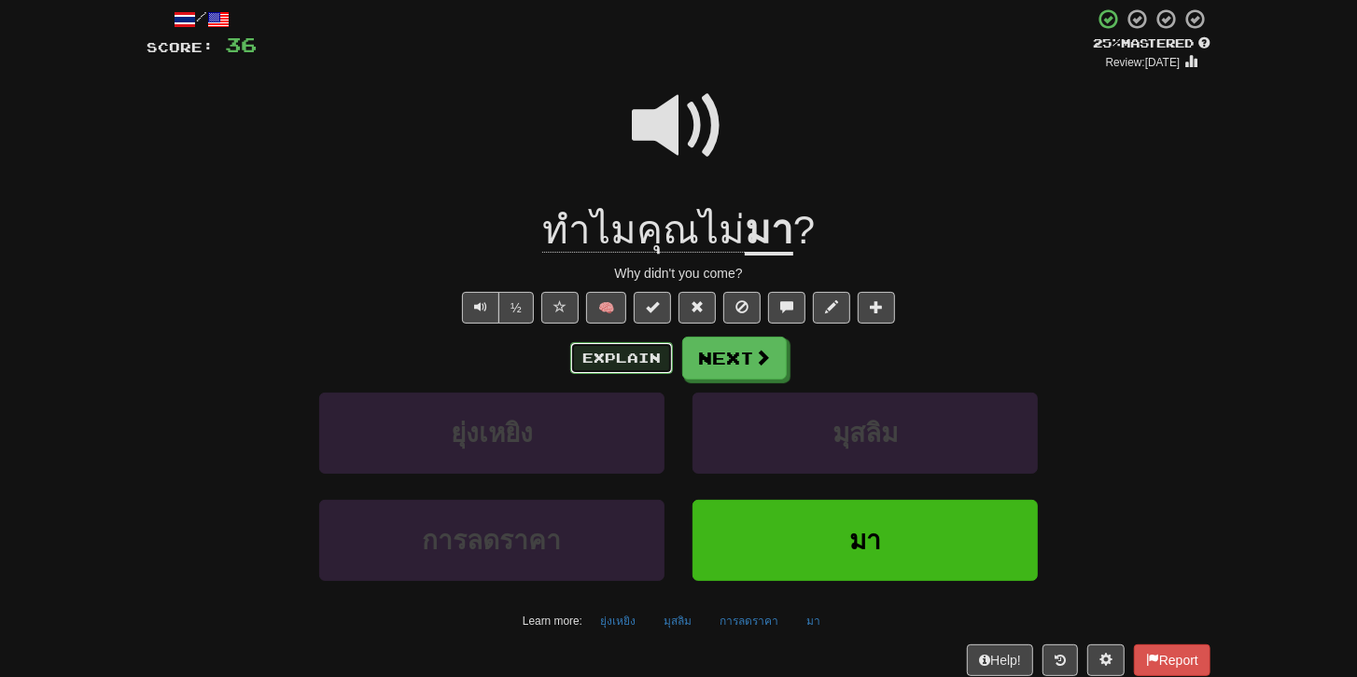
click at [645, 354] on button "Explain" at bounding box center [621, 358] width 103 height 32
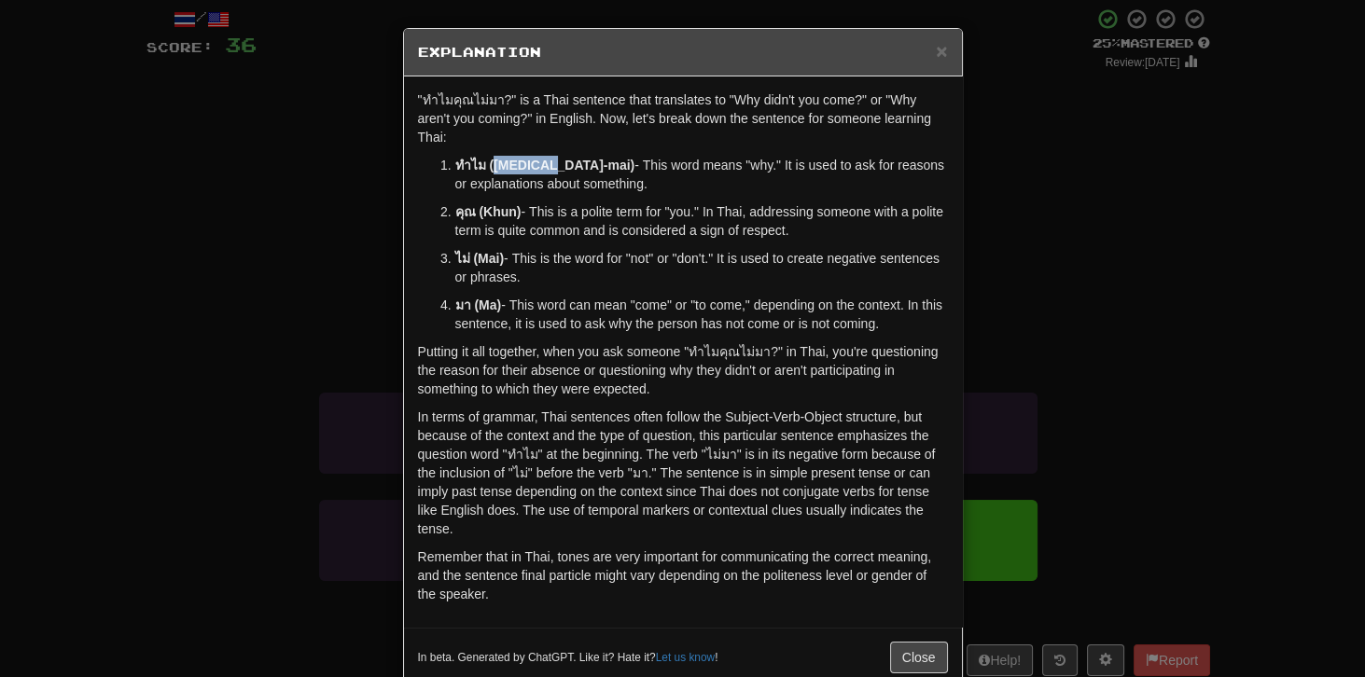
drag, startPoint x: 490, startPoint y: 146, endPoint x: 553, endPoint y: 146, distance: 63.4
click at [553, 158] on strong "ทำไม ([MEDICAL_DATA]-mai)" at bounding box center [545, 165] width 180 height 15
drag, startPoint x: 583, startPoint y: 143, endPoint x: 674, endPoint y: 146, distance: 90.5
click at [674, 156] on p "ทำไม ([MEDICAL_DATA]-mai) - This word means "why." It is used to ask for reason…" at bounding box center [701, 174] width 493 height 37
drag, startPoint x: 488, startPoint y: 195, endPoint x: 521, endPoint y: 194, distance: 32.7
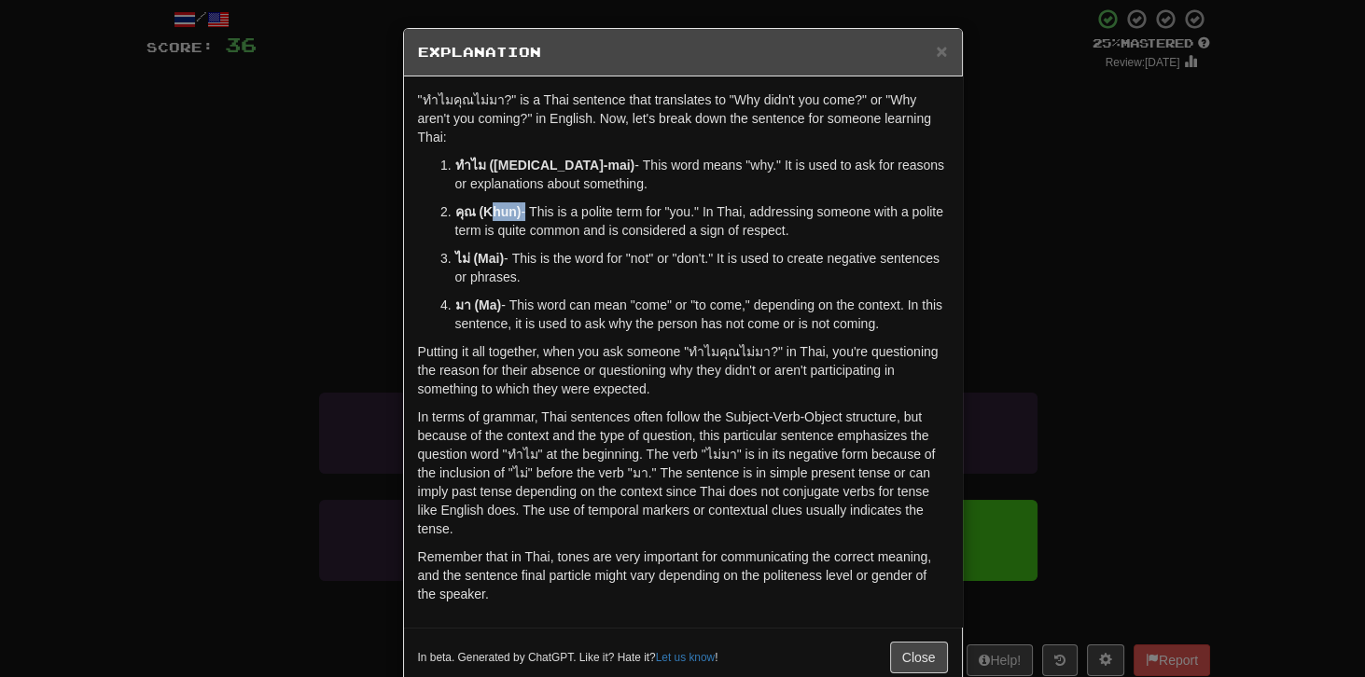
click at [521, 202] on p "คุณ (Khun) - This is a polite term for "you." In Thai, addressing someone with …" at bounding box center [701, 220] width 493 height 37
drag, startPoint x: 596, startPoint y: 194, endPoint x: 628, endPoint y: 192, distance: 31.8
click at [628, 202] on p "คุณ (Khun) - This is a polite term for "you." In Thai, addressing someone with …" at bounding box center [701, 220] width 493 height 37
drag, startPoint x: 560, startPoint y: 190, endPoint x: 584, endPoint y: 189, distance: 24.3
click at [584, 202] on p "คุณ (Khun) - This is a polite term for "you." In Thai, addressing someone with …" at bounding box center [701, 220] width 493 height 37
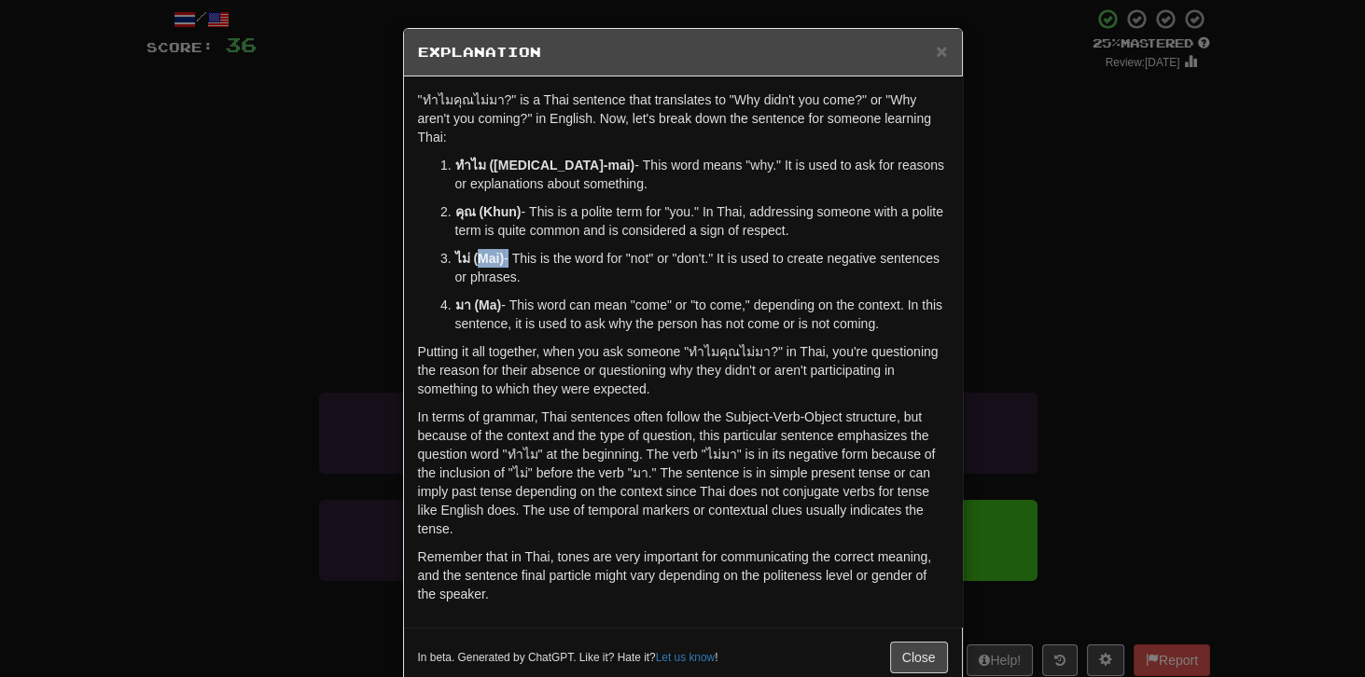
drag, startPoint x: 478, startPoint y: 237, endPoint x: 505, endPoint y: 240, distance: 27.2
click at [505, 249] on p "ไม่ (Mai) - This is the word for "not" or "don't." It is used to create negativ…" at bounding box center [701, 267] width 493 height 37
drag, startPoint x: 619, startPoint y: 222, endPoint x: 650, endPoint y: 229, distance: 32.4
click at [650, 229] on ol "ทำไม ([MEDICAL_DATA]-mai) - This word means "why." It is used to ask for reason…" at bounding box center [683, 244] width 530 height 177
drag, startPoint x: 618, startPoint y: 237, endPoint x: 647, endPoint y: 240, distance: 29.1
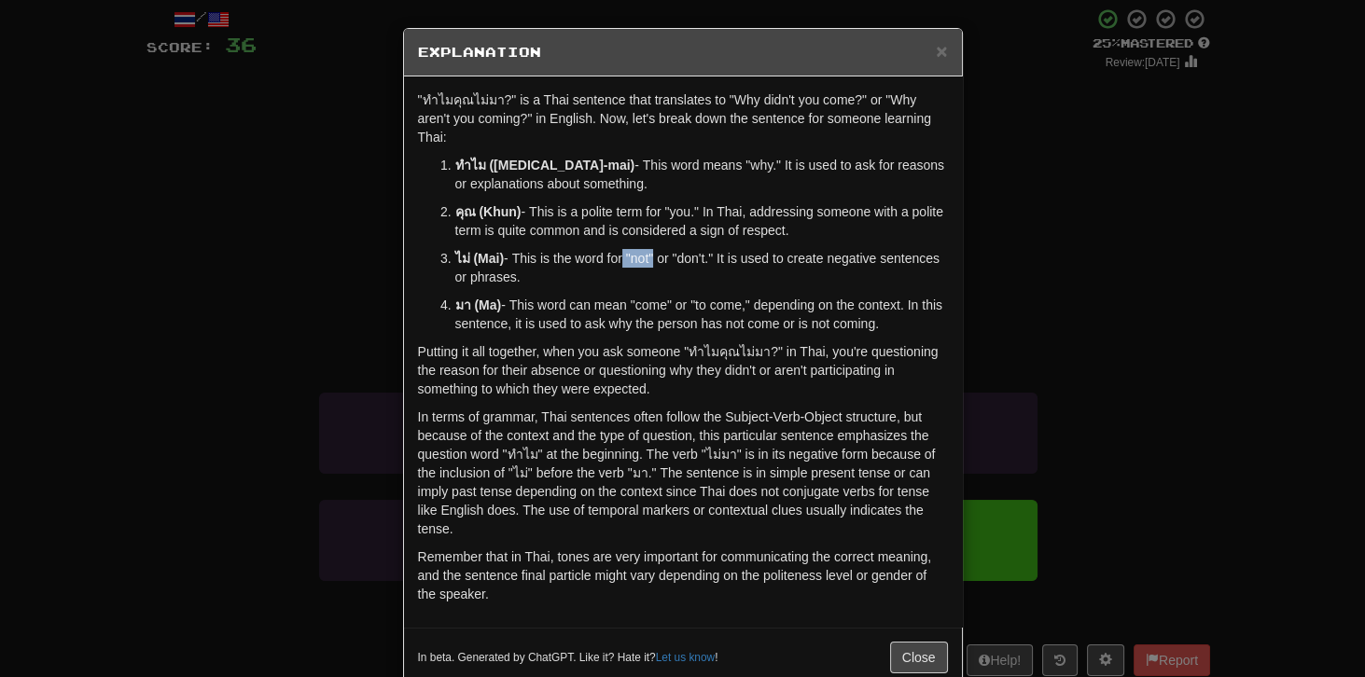
click at [647, 249] on p "ไม่ (Mai) - This is the word for "not" or "don't." It is used to create negativ…" at bounding box center [701, 267] width 493 height 37
drag, startPoint x: 613, startPoint y: 239, endPoint x: 640, endPoint y: 239, distance: 27.1
click at [640, 249] on p "ไม่ (Mai) - This is the word for "not" or "don't." It is used to create negativ…" at bounding box center [701, 267] width 493 height 37
drag, startPoint x: 504, startPoint y: 239, endPoint x: 620, endPoint y: 239, distance: 116.6
click at [620, 249] on p "ไม่ (Mai) - This is the word for "not" or "don't." It is used to create negativ…" at bounding box center [701, 267] width 493 height 37
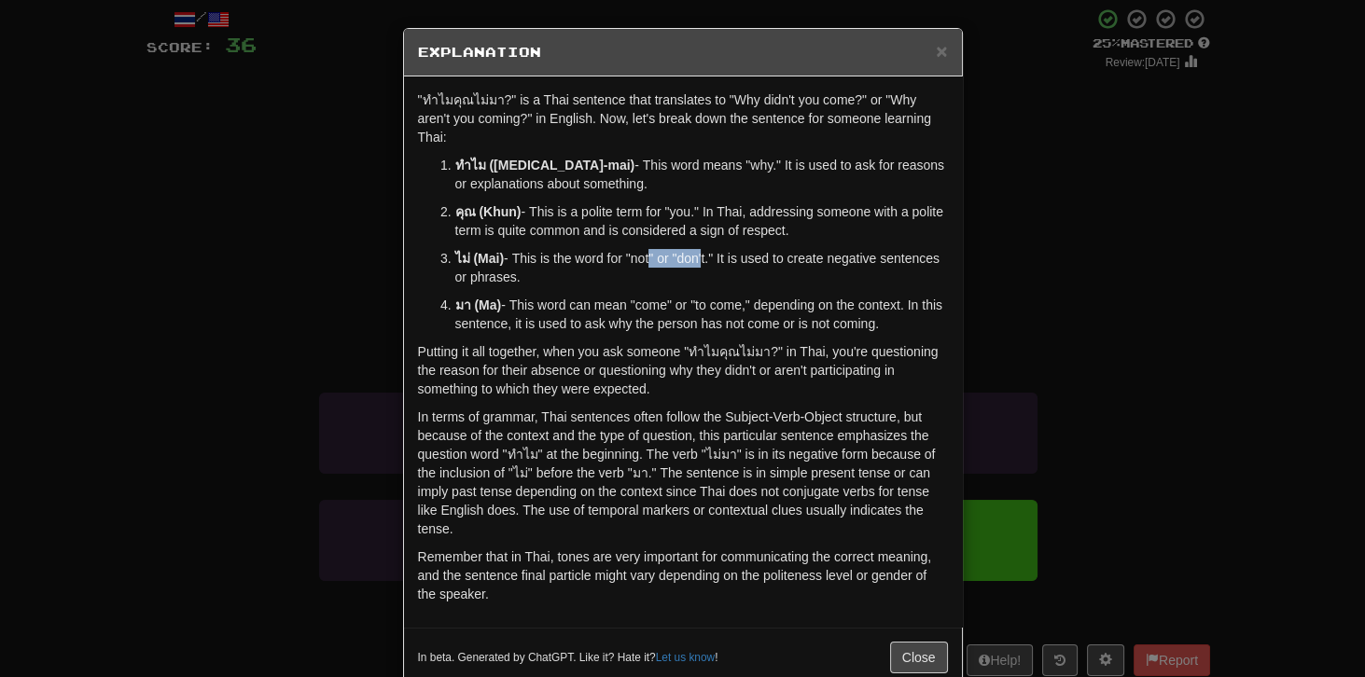
drag, startPoint x: 644, startPoint y: 236, endPoint x: 695, endPoint y: 237, distance: 51.3
click at [695, 249] on p "ไม่ (Mai) - This is the word for "not" or "don't." It is used to create negativ…" at bounding box center [701, 267] width 493 height 37
drag, startPoint x: 476, startPoint y: 288, endPoint x: 527, endPoint y: 288, distance: 51.3
click at [527, 296] on p "มา (Ma) - This word can mean "come" or "to come," depending on the context. In …" at bounding box center [701, 314] width 493 height 37
click at [475, 298] on strong "มา (Ma)" at bounding box center [478, 305] width 47 height 15
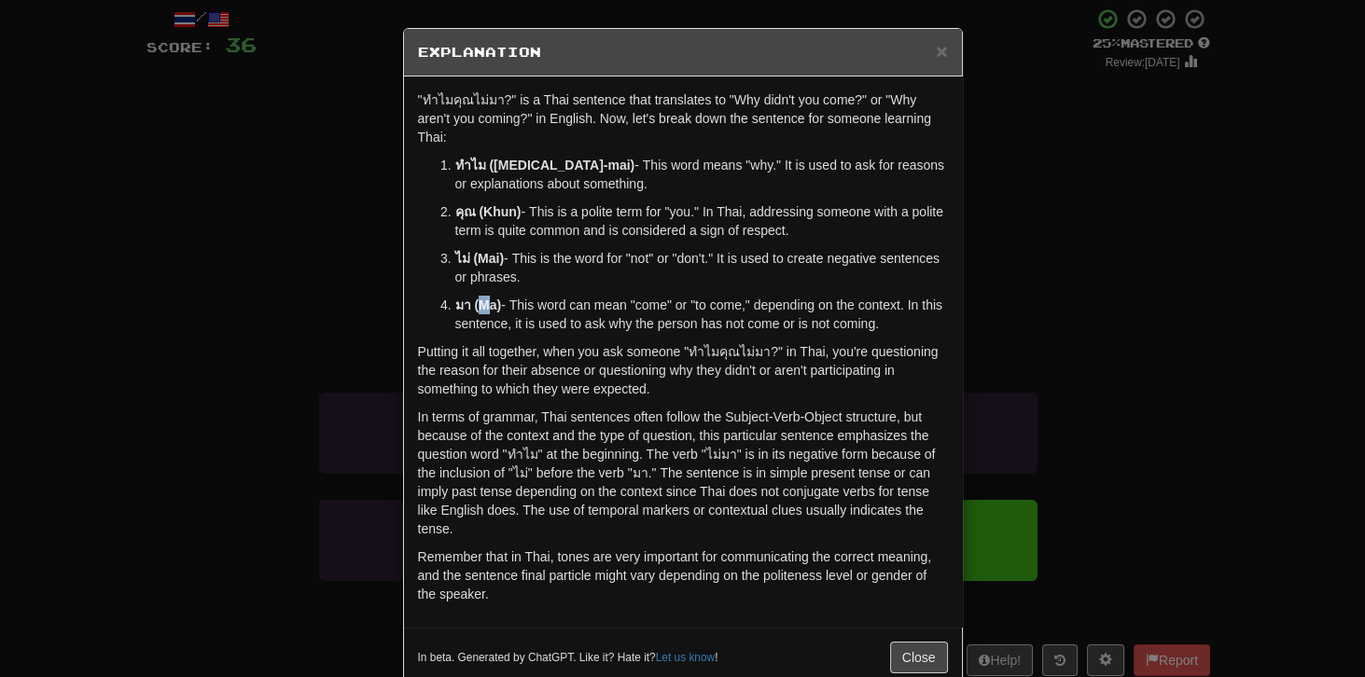
drag, startPoint x: 476, startPoint y: 286, endPoint x: 487, endPoint y: 286, distance: 11.2
click at [487, 298] on strong "มา (Ma)" at bounding box center [478, 305] width 47 height 15
click at [476, 298] on strong "มา (Ma)" at bounding box center [478, 305] width 47 height 15
drag, startPoint x: 476, startPoint y: 285, endPoint x: 495, endPoint y: 285, distance: 19.6
click at [495, 298] on strong "มา (Ma)" at bounding box center [478, 305] width 47 height 15
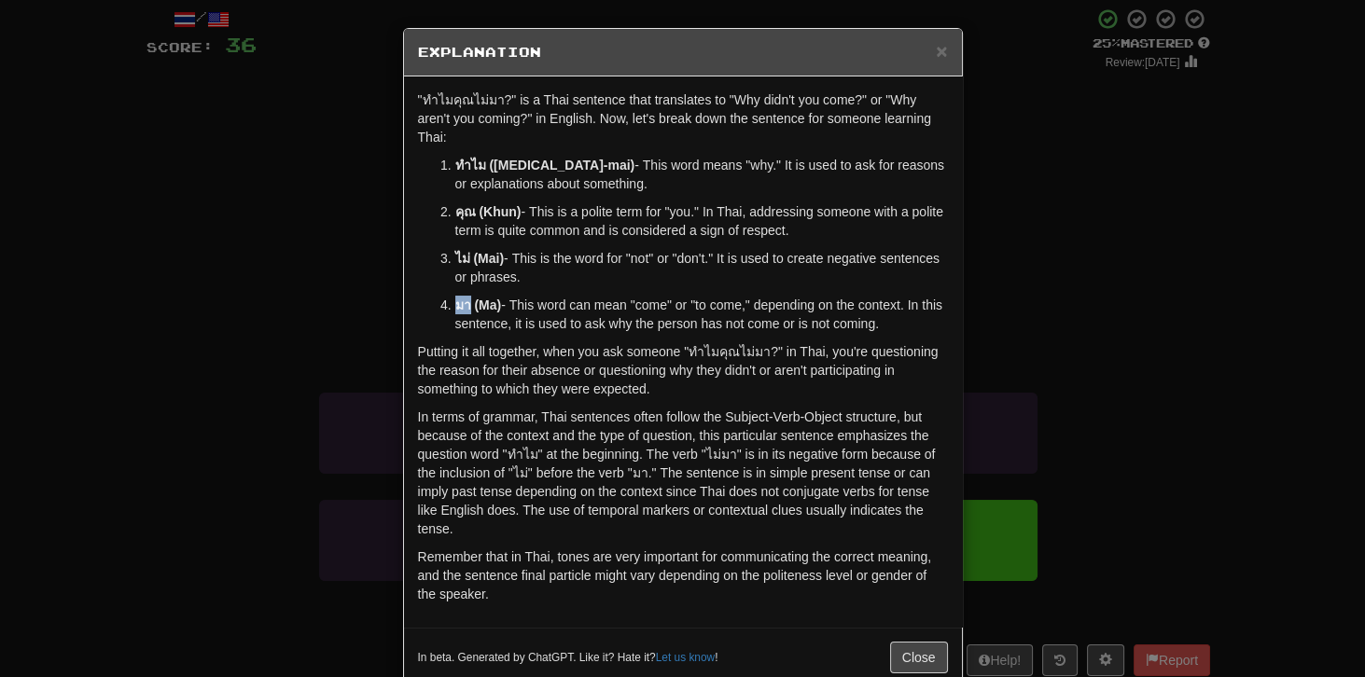
drag, startPoint x: 451, startPoint y: 285, endPoint x: 465, endPoint y: 285, distance: 14.0
click at [465, 298] on strong "มา (Ma)" at bounding box center [478, 305] width 47 height 15
click at [464, 298] on strong "มา (Ma)" at bounding box center [478, 305] width 47 height 15
drag, startPoint x: 450, startPoint y: 284, endPoint x: 465, endPoint y: 286, distance: 15.0
click at [465, 298] on strong "มา (Ma)" at bounding box center [478, 305] width 47 height 15
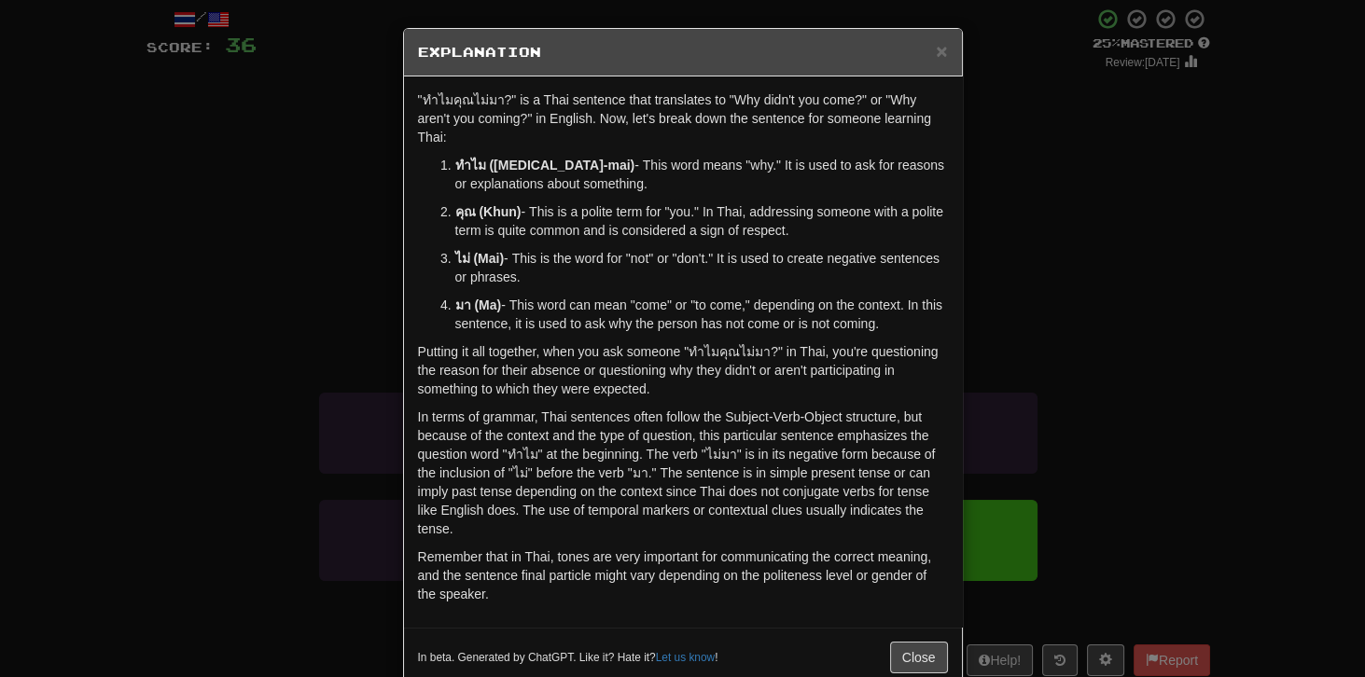
click at [534, 311] on p "มา (Ma) - This word can mean "come" or "to come," depending on the context. In …" at bounding box center [701, 314] width 493 height 37
